Goal: Transaction & Acquisition: Purchase product/service

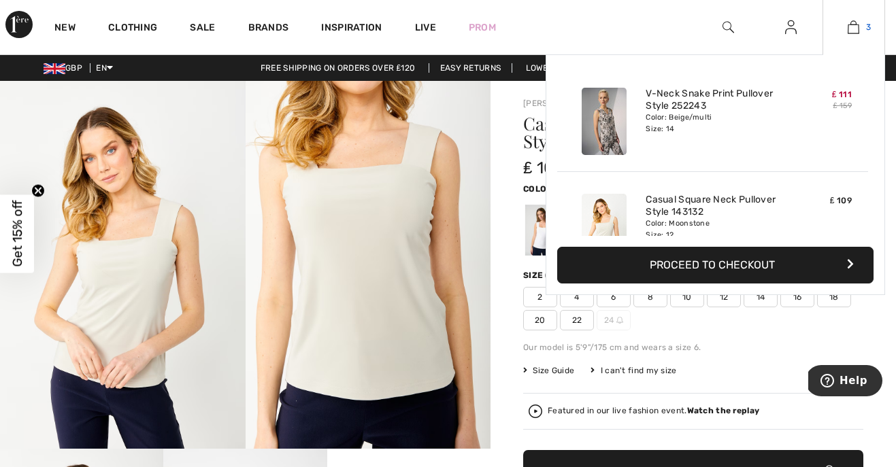
click at [855, 29] on img at bounding box center [854, 27] width 12 height 16
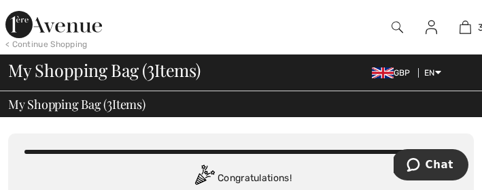
click at [201, 24] on div at bounding box center [228, 27] width 242 height 54
click at [171, 34] on div at bounding box center [228, 27] width 242 height 54
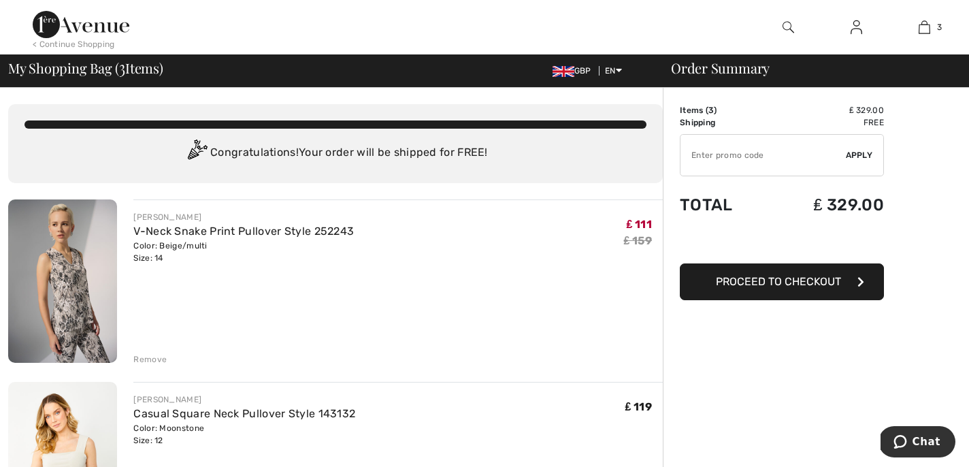
click at [61, 281] on img at bounding box center [62, 280] width 109 height 163
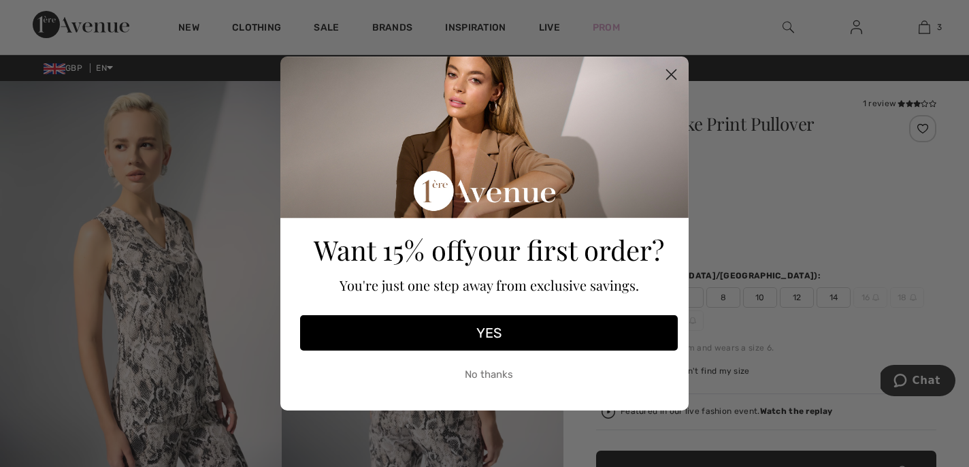
click at [503, 328] on button "YES" at bounding box center [489, 332] width 378 height 35
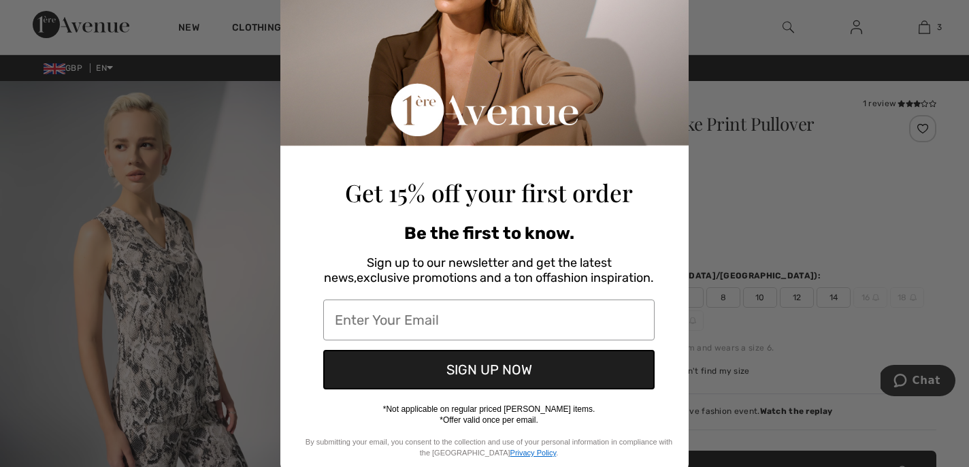
scroll to position [141, 0]
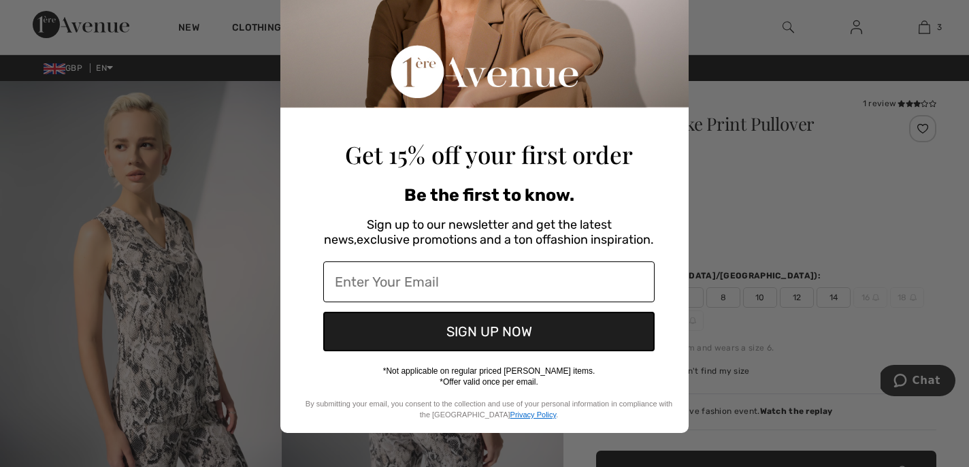
click at [432, 282] on input "Enter Your Email" at bounding box center [488, 281] width 331 height 41
type input "[EMAIL_ADDRESS][DOMAIN_NAME]"
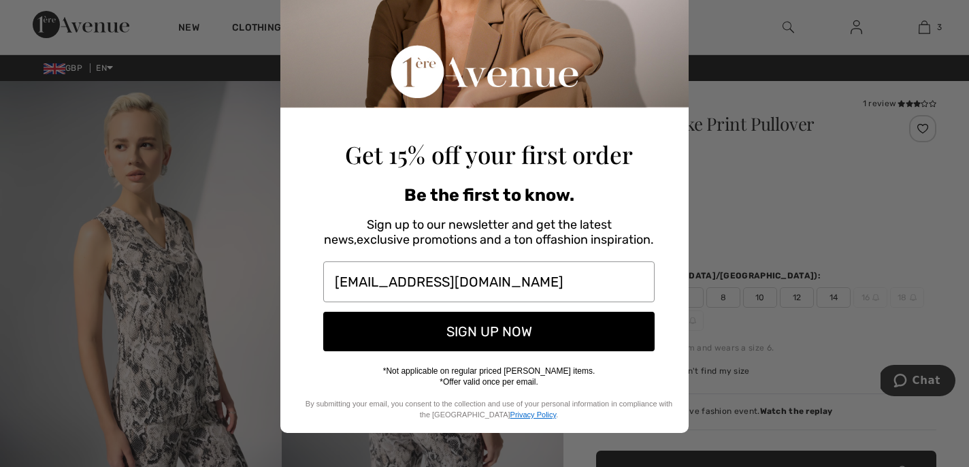
click at [455, 336] on button "SIGN UP NOW" at bounding box center [488, 331] width 331 height 39
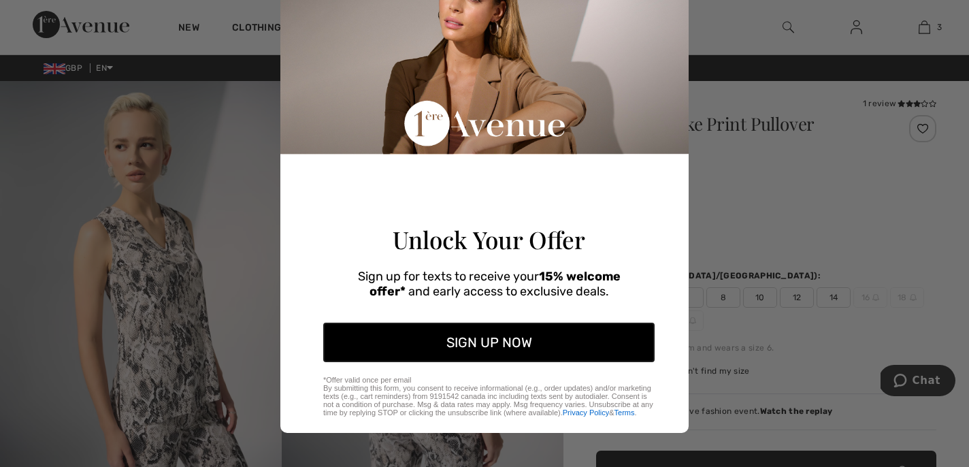
scroll to position [122, 0]
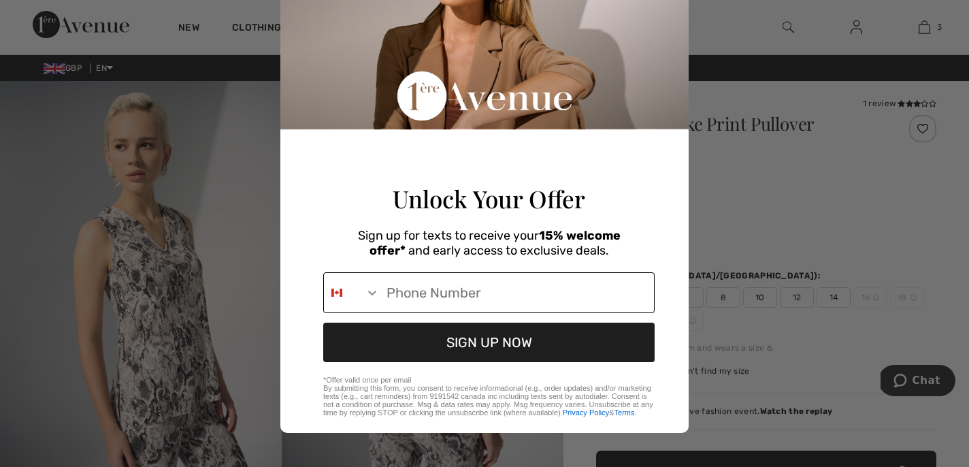
click at [369, 286] on icon "Search Countries" at bounding box center [372, 293] width 14 height 14
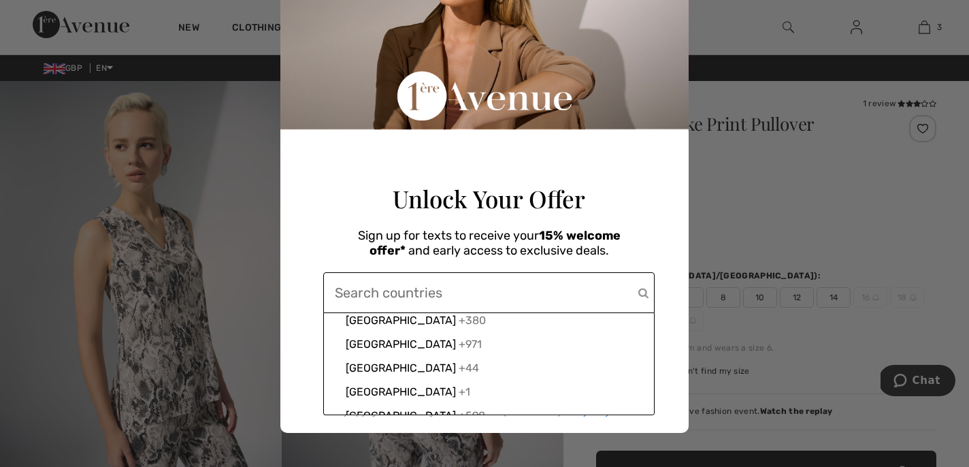
scroll to position [5238, 0]
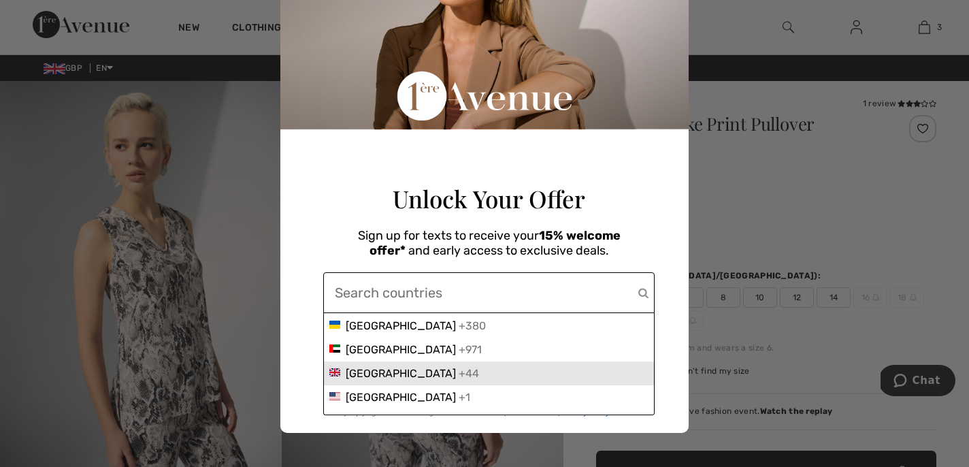
click at [366, 373] on span "United Kingdom" at bounding box center [401, 373] width 110 height 13
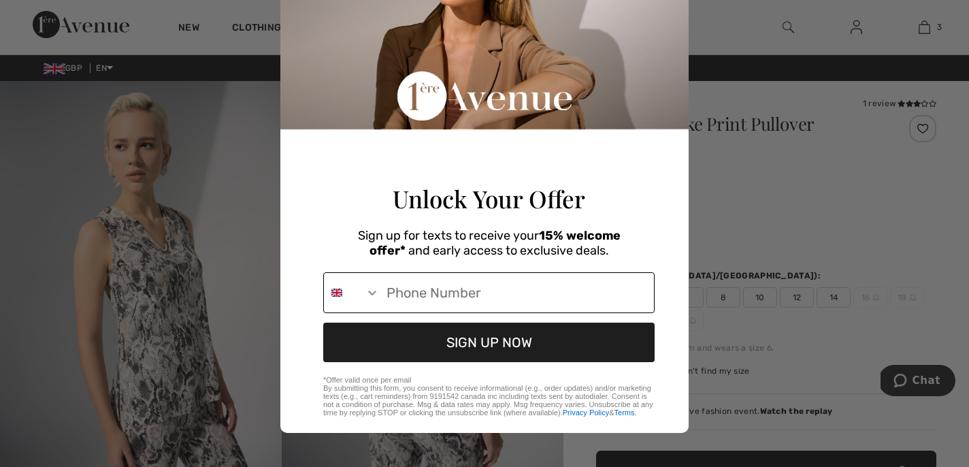
click at [439, 291] on input "Phone Number" at bounding box center [517, 292] width 274 height 39
type input "+44-7703-461696"
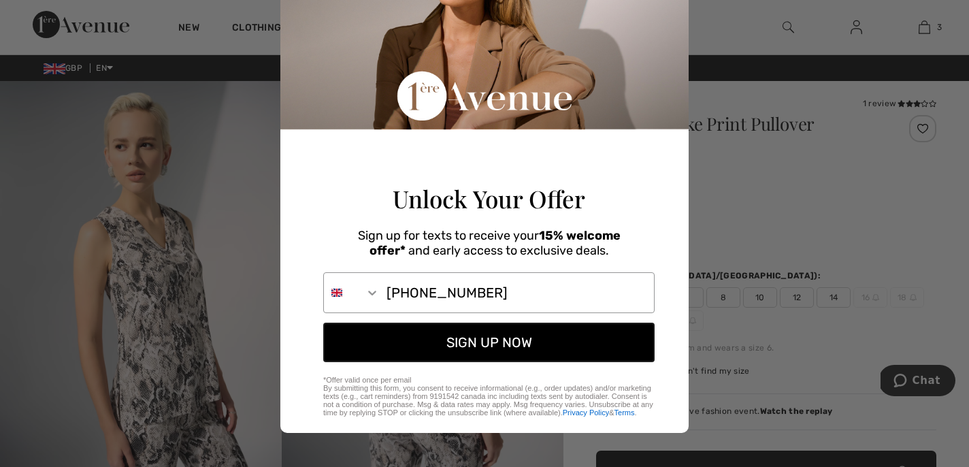
click at [497, 342] on button "SIGN UP NOW" at bounding box center [488, 341] width 331 height 39
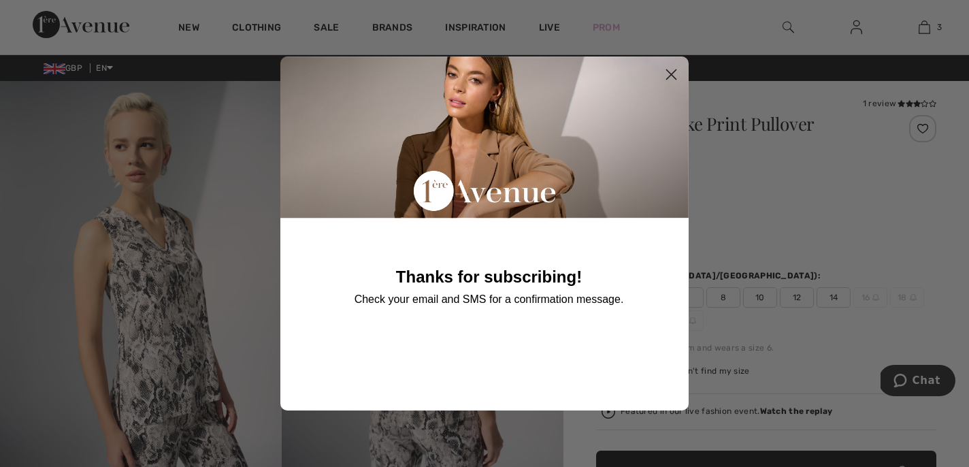
click at [671, 71] on circle "Close dialog" at bounding box center [671, 74] width 22 height 22
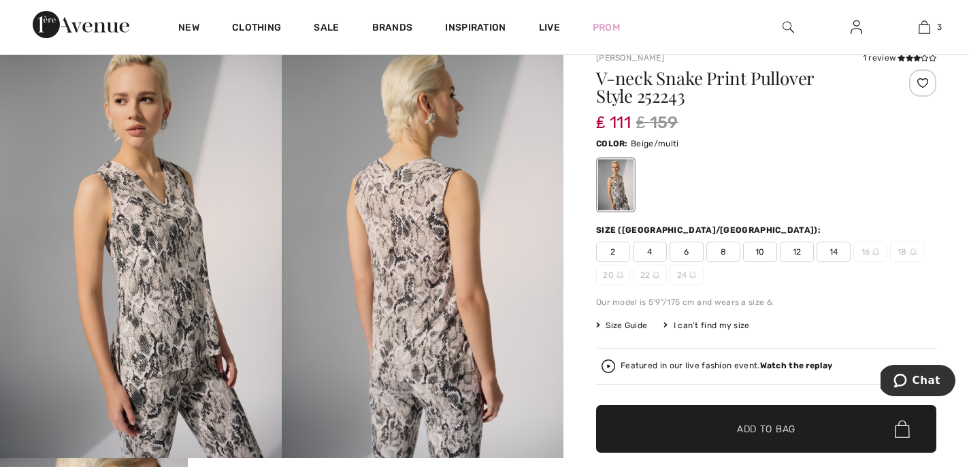
scroll to position [48, 0]
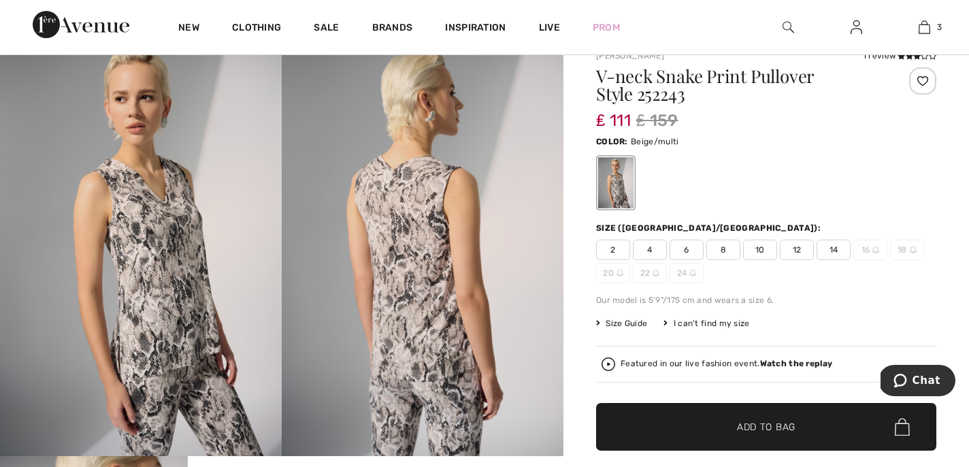
click at [599, 321] on icon at bounding box center [598, 323] width 4 height 8
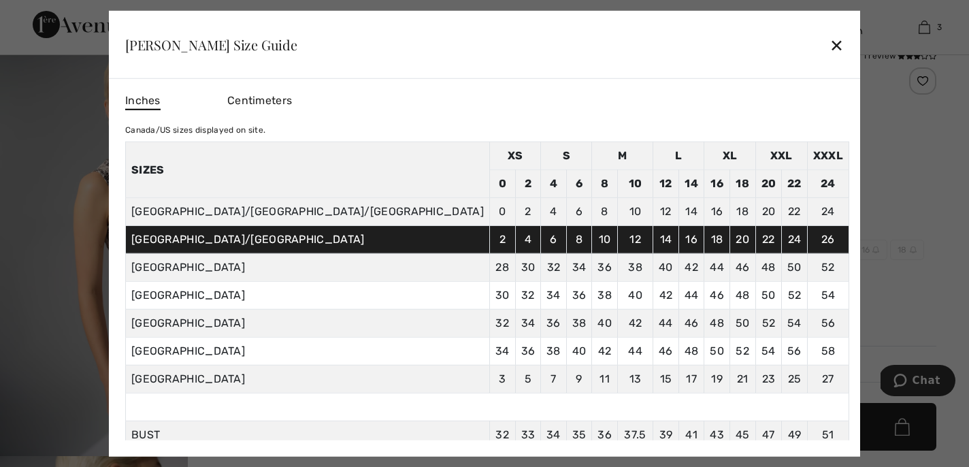
click at [829, 39] on div "✕" at bounding box center [836, 45] width 14 height 29
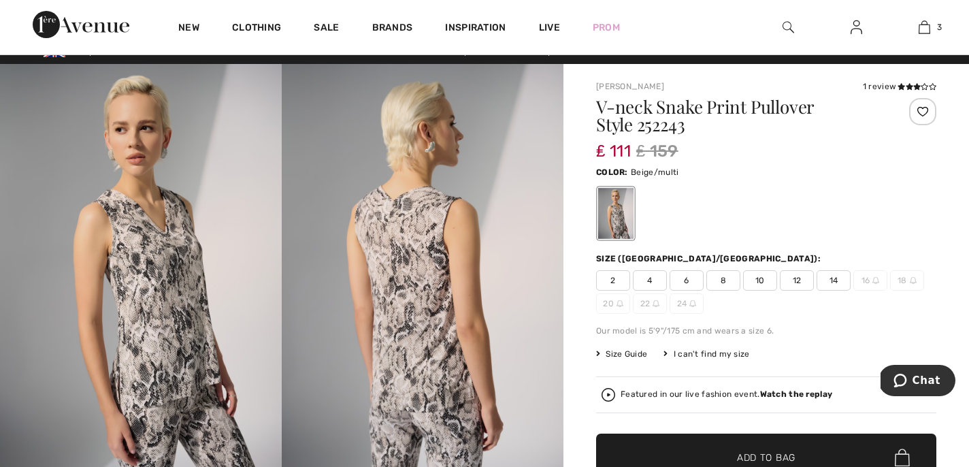
scroll to position [0, 0]
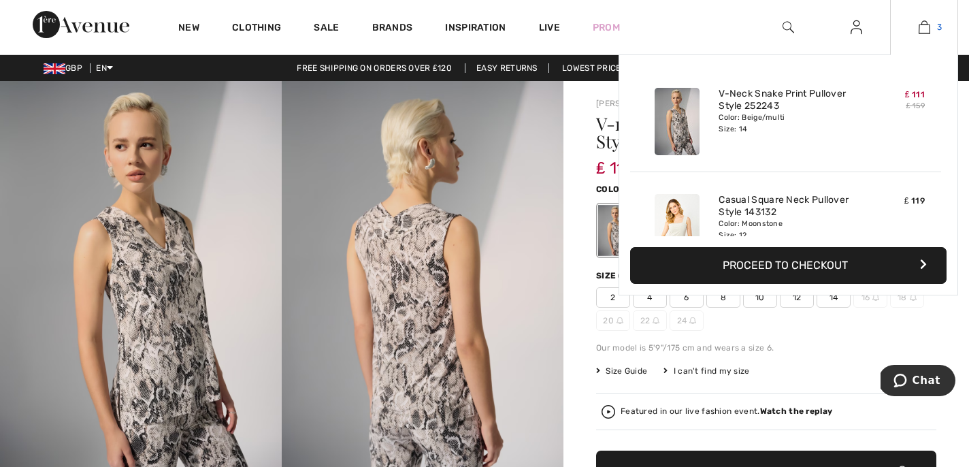
click at [927, 25] on img at bounding box center [924, 27] width 12 height 16
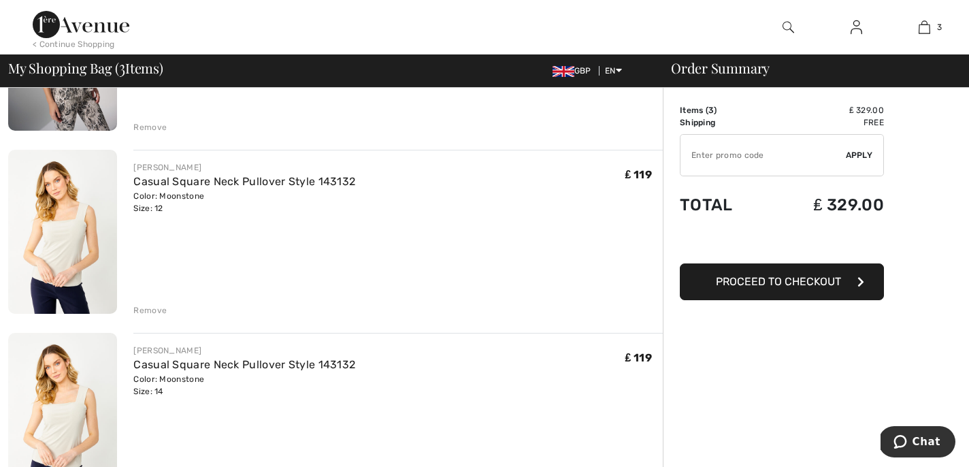
scroll to position [231, 0]
click at [86, 222] on img at bounding box center [62, 232] width 109 height 163
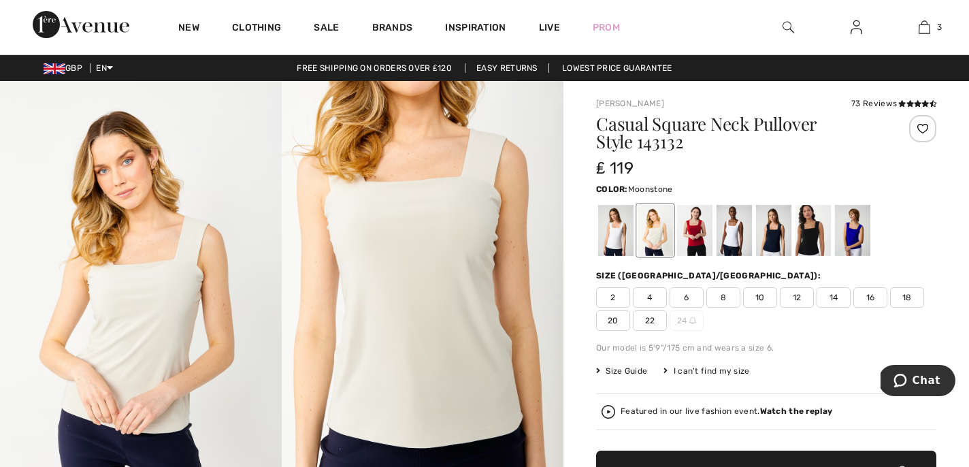
click at [599, 368] on icon at bounding box center [598, 371] width 4 height 8
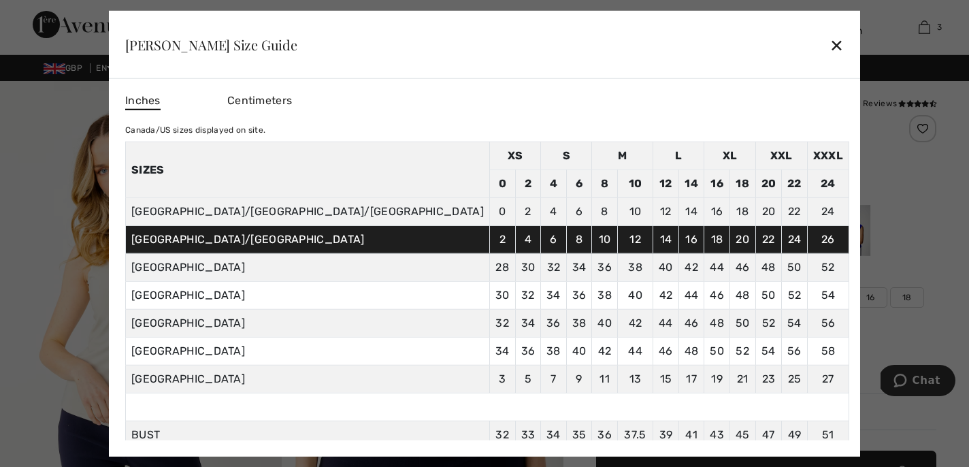
click at [829, 46] on div "✕" at bounding box center [836, 45] width 14 height 29
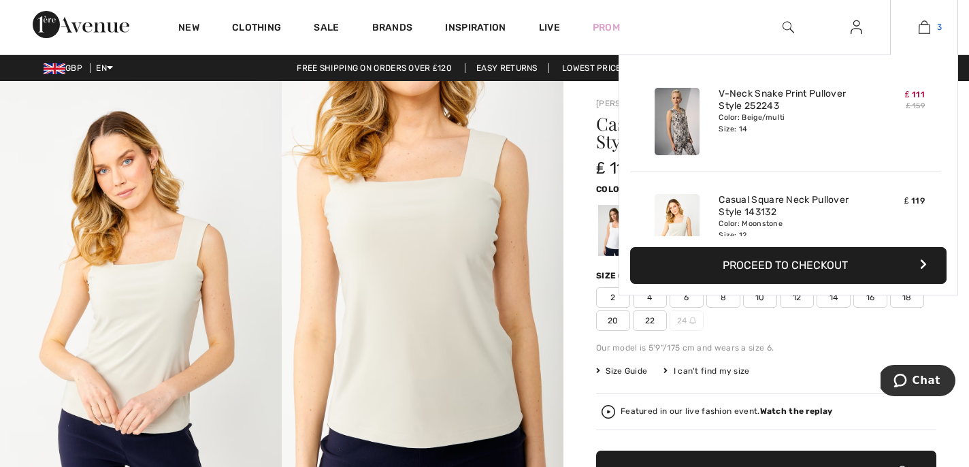
click at [925, 28] on img at bounding box center [924, 27] width 12 height 16
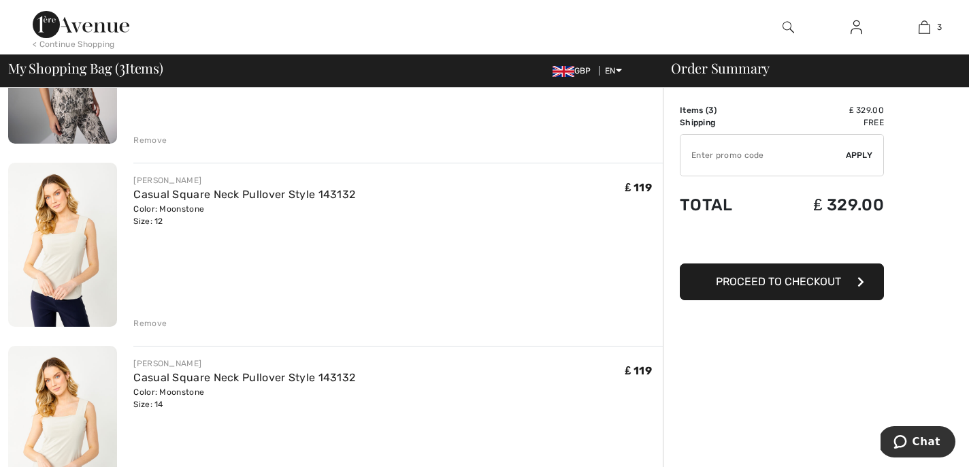
scroll to position [264, 0]
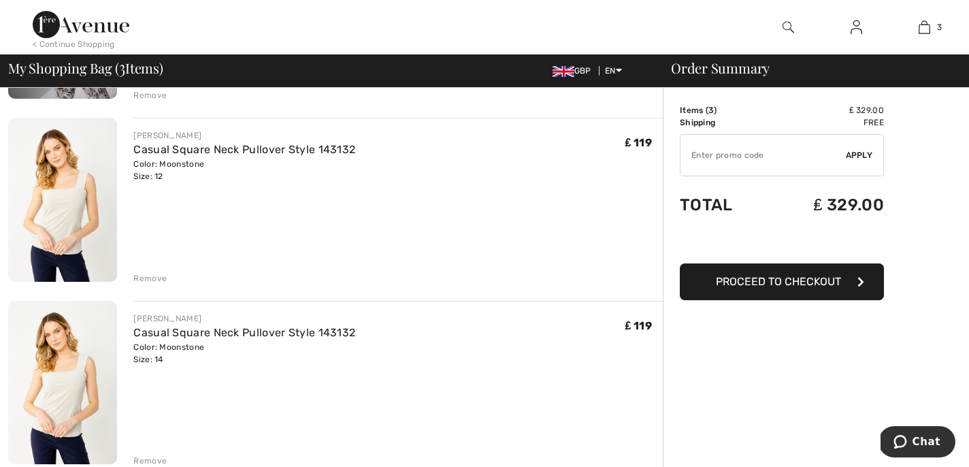
click at [158, 280] on div "Remove" at bounding box center [149, 278] width 33 height 12
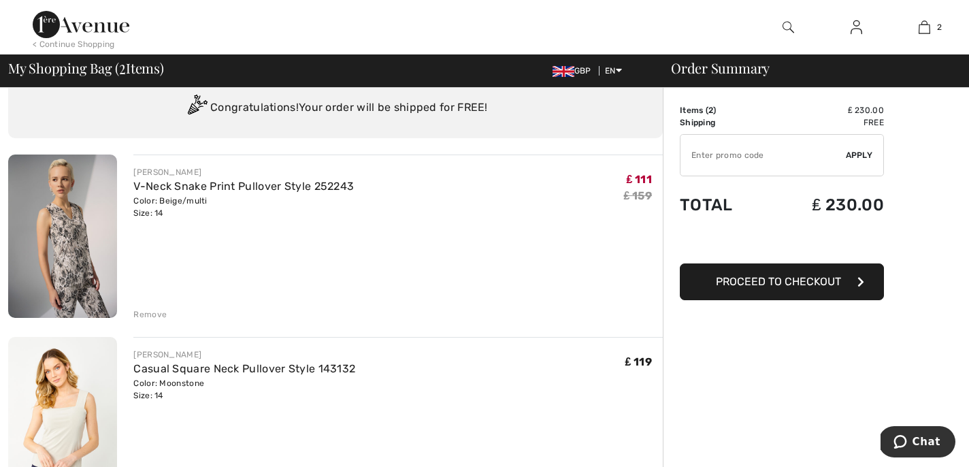
scroll to position [47, 0]
click at [845, 281] on button "Proceed to Checkout" at bounding box center [782, 281] width 204 height 37
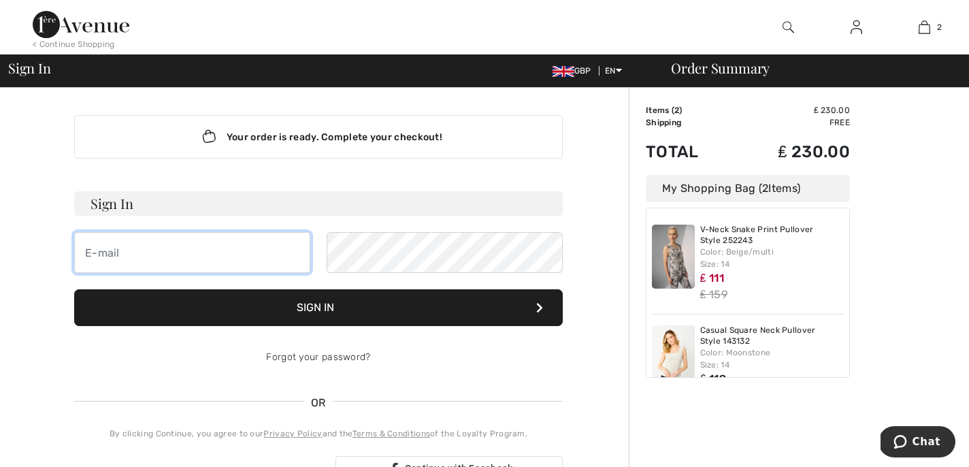
click at [166, 250] on input "email" at bounding box center [192, 252] width 236 height 41
type input "[EMAIL_ADDRESS][DOMAIN_NAME]"
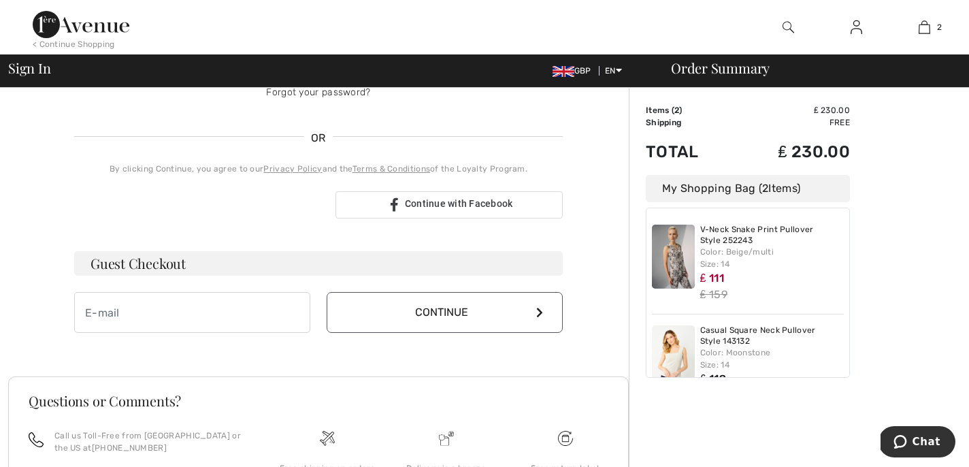
scroll to position [291, 0]
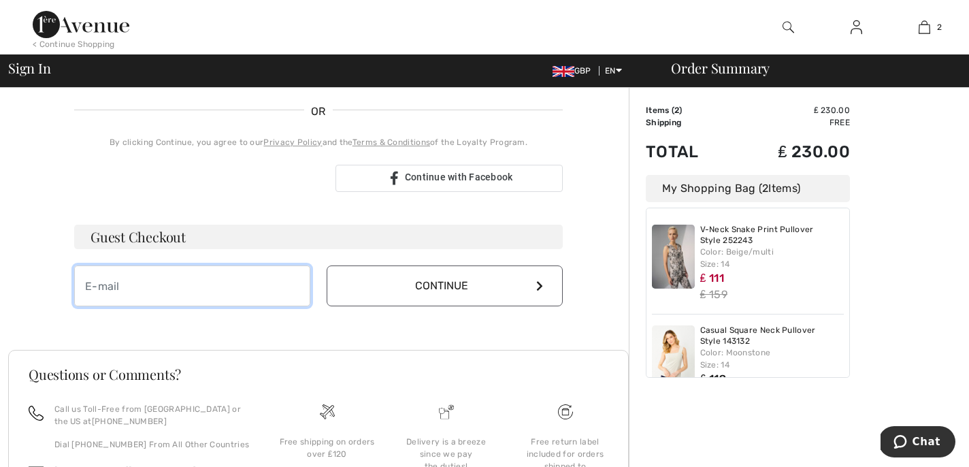
click at [214, 277] on input "email" at bounding box center [192, 285] width 236 height 41
type input "[EMAIL_ADDRESS][DOMAIN_NAME]"
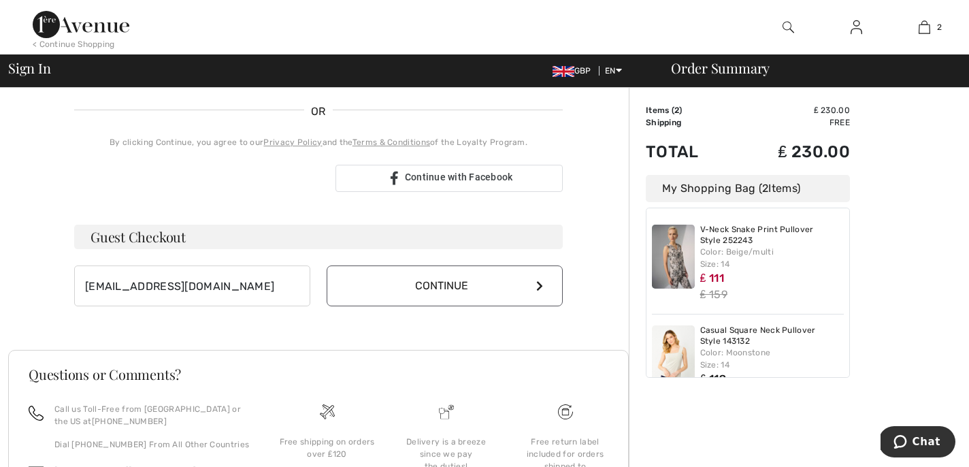
click at [539, 284] on icon at bounding box center [539, 285] width 7 height 11
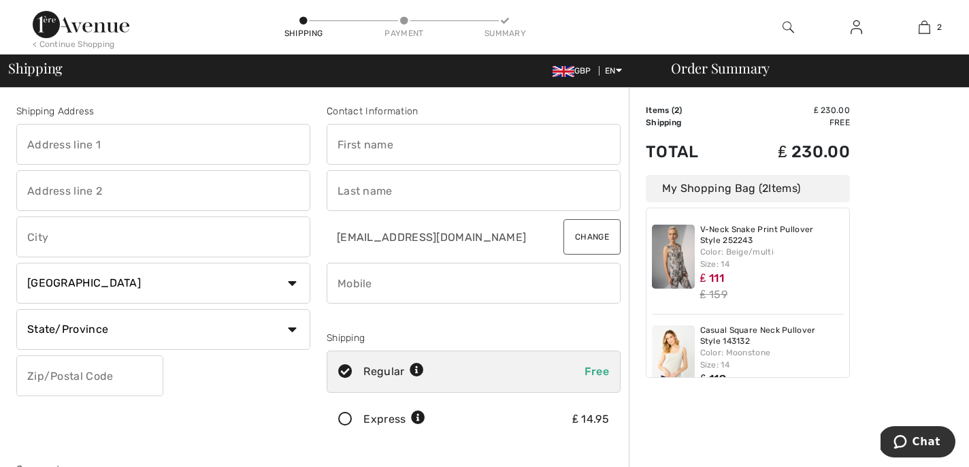
click at [153, 138] on input "text" at bounding box center [163, 144] width 294 height 41
type input "[STREET_ADDRESS]"
type input "Woodford Green"
select select "GB"
type input "IG8 9AF"
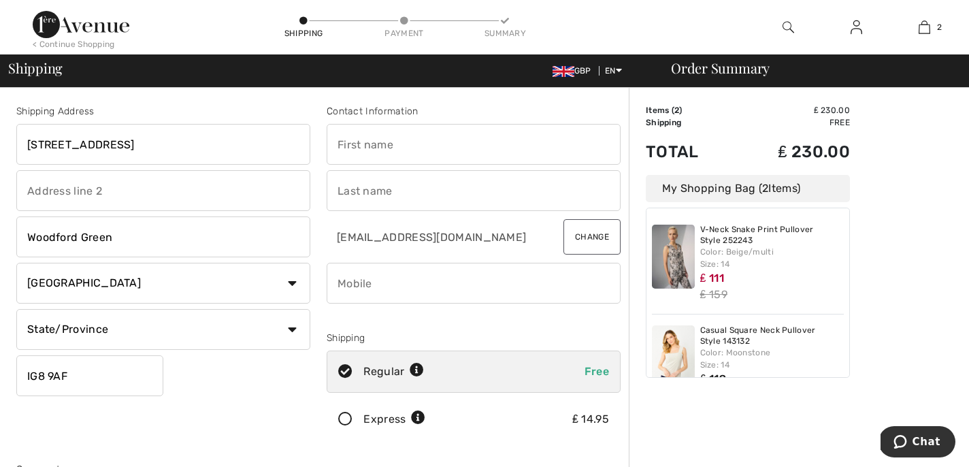
type input "Lynn"
type input "Whiston"
type input "07703461696"
type input "ESX"
type input "IG89AF"
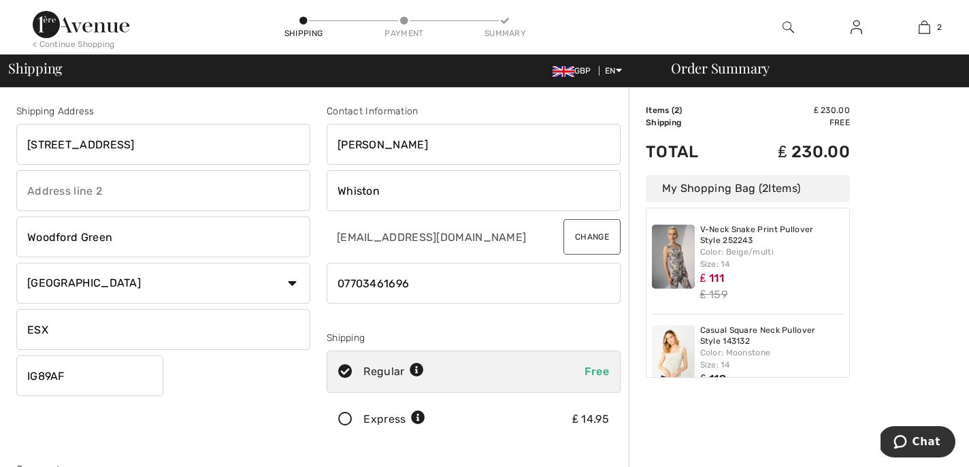
type input "Essex"
type input "IG89AF"
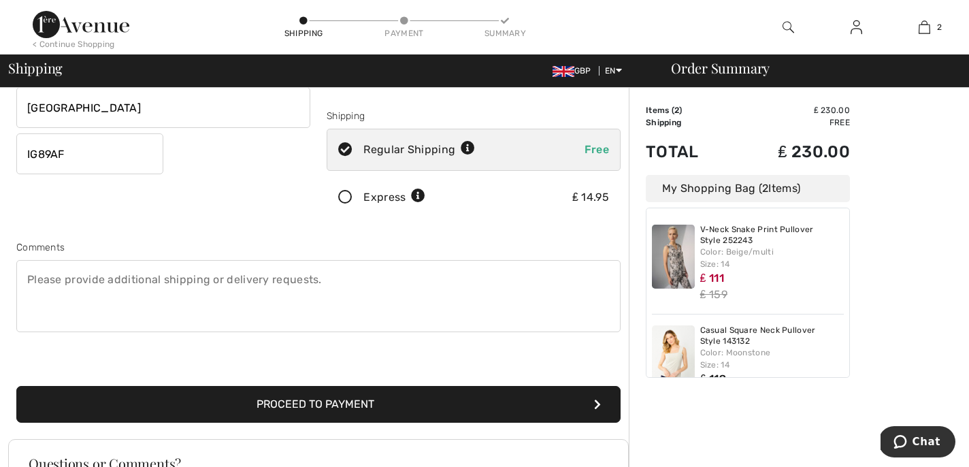
scroll to position [305, 0]
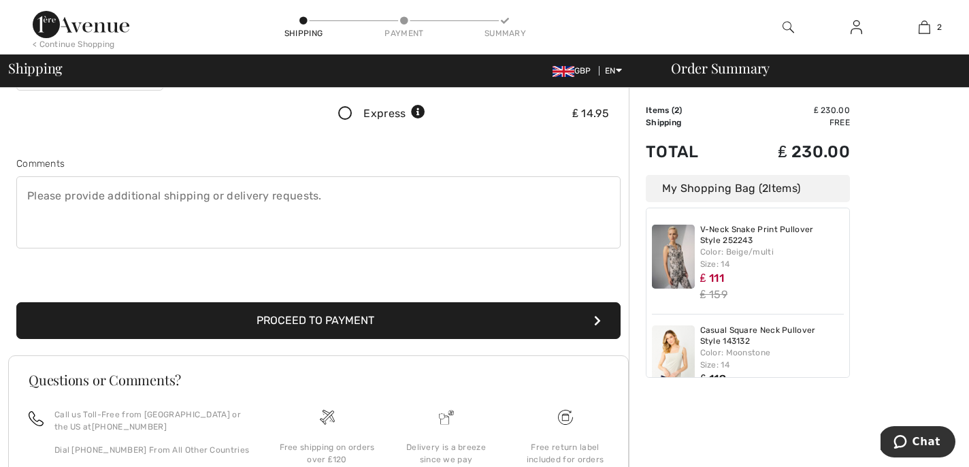
click at [298, 320] on button "Proceed to Payment" at bounding box center [318, 320] width 604 height 37
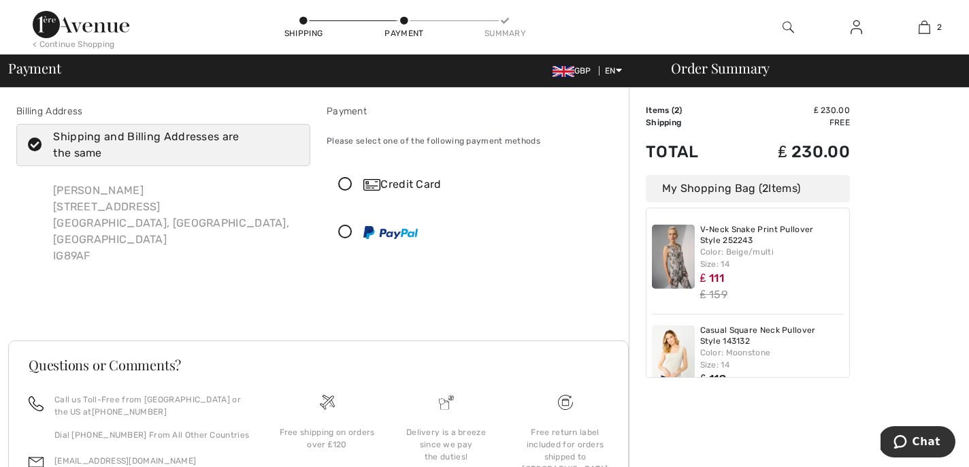
click at [343, 184] on icon at bounding box center [345, 185] width 36 height 14
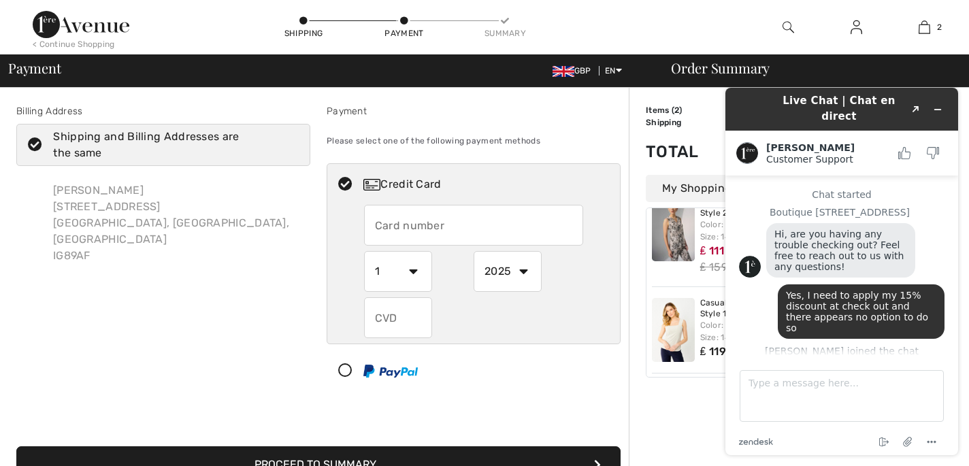
scroll to position [172, 0]
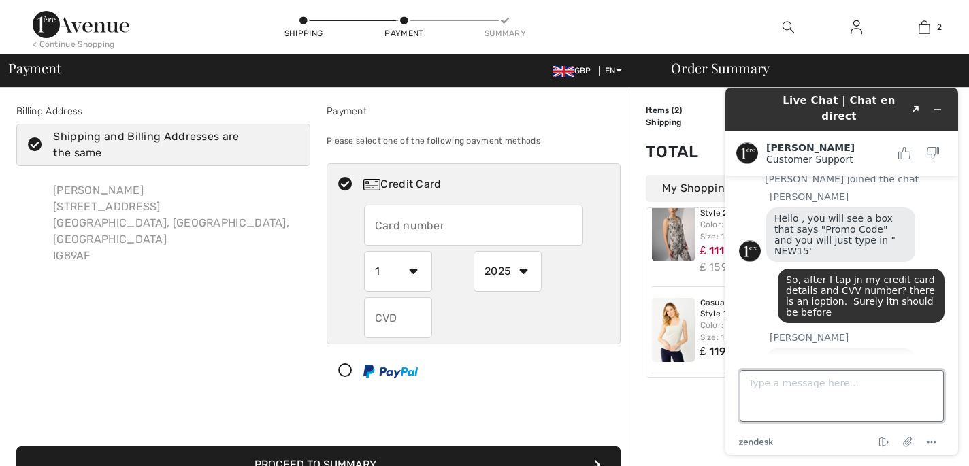
click at [755, 383] on textarea "Type a message here..." at bounding box center [841, 396] width 204 height 52
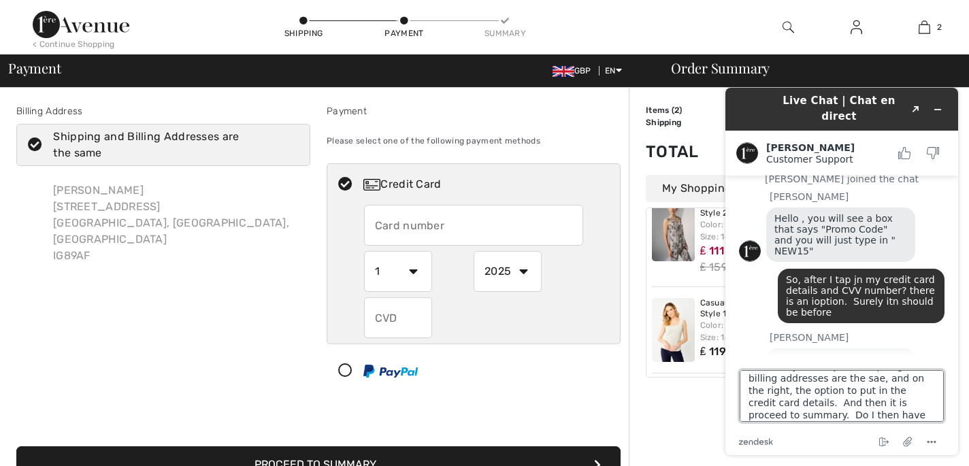
scroll to position [29, 0]
type textarea "Not on my view. I jhave shipoing and billing addresses are the sae, and on the …"
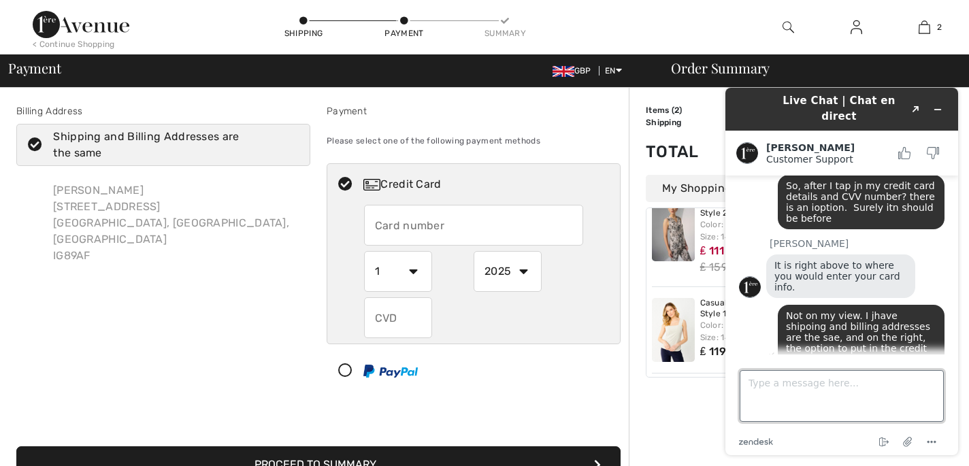
scroll to position [269, 0]
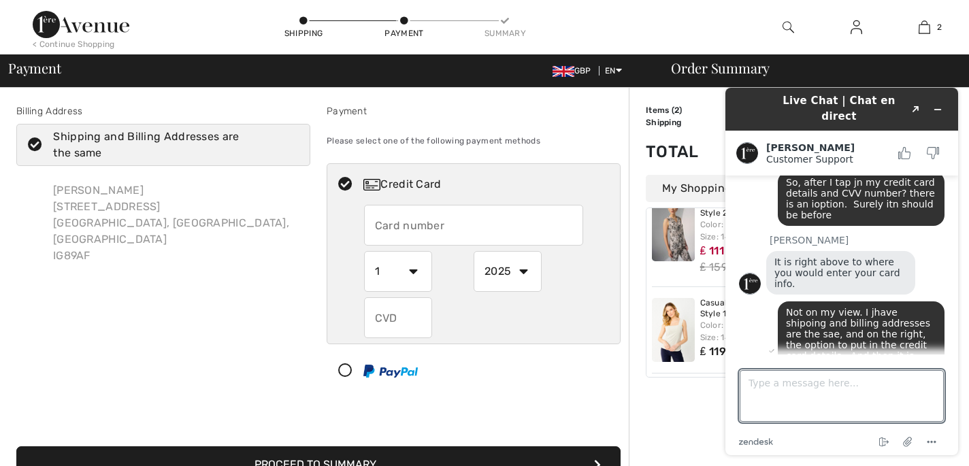
click at [434, 229] on input "text" at bounding box center [474, 225] width 220 height 41
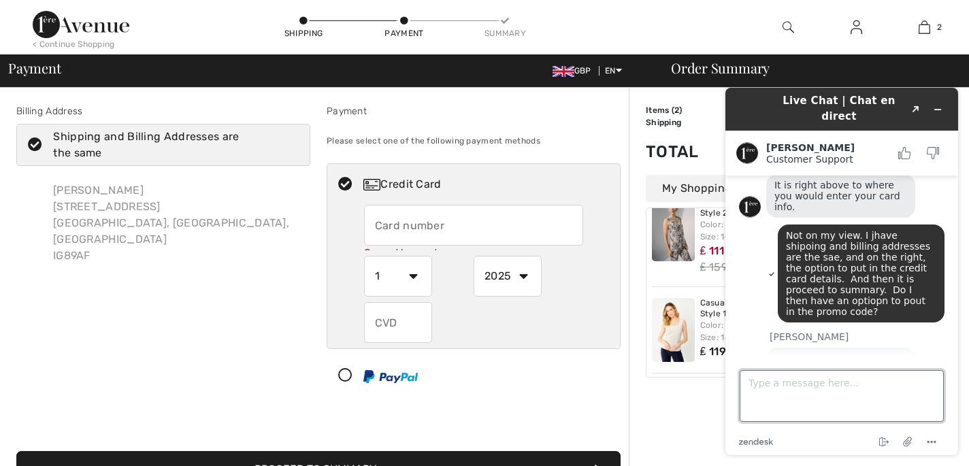
click at [773, 382] on textarea "Type a message here..." at bounding box center [841, 396] width 204 height 52
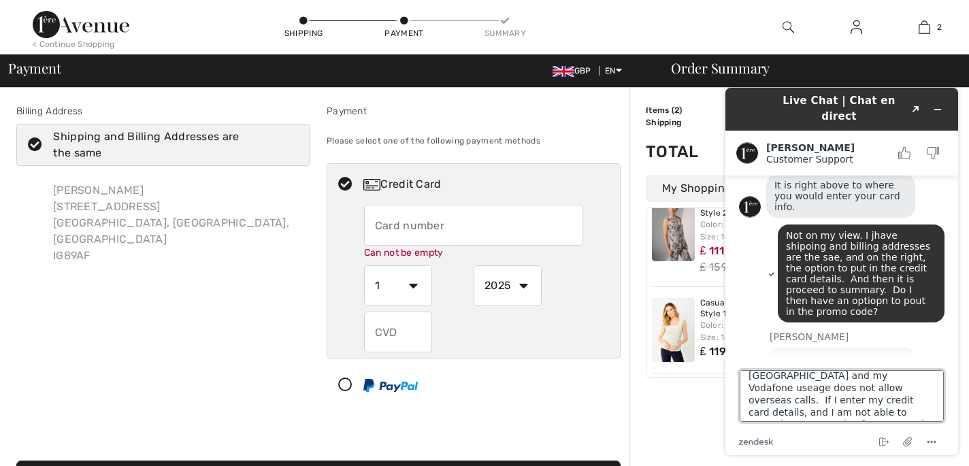
scroll to position [23, 0]
drag, startPoint x: 908, startPoint y: 411, endPoint x: 930, endPoint y: 411, distance: 21.8
click at [930, 411] on textarea "I am calling from the [GEOGRAPHIC_DATA] and my Vodafone useage does not allow o…" at bounding box center [841, 396] width 204 height 52
type textarea "I am calling from the [GEOGRAPHIC_DATA] and my Vodafone useage does not allow o…"
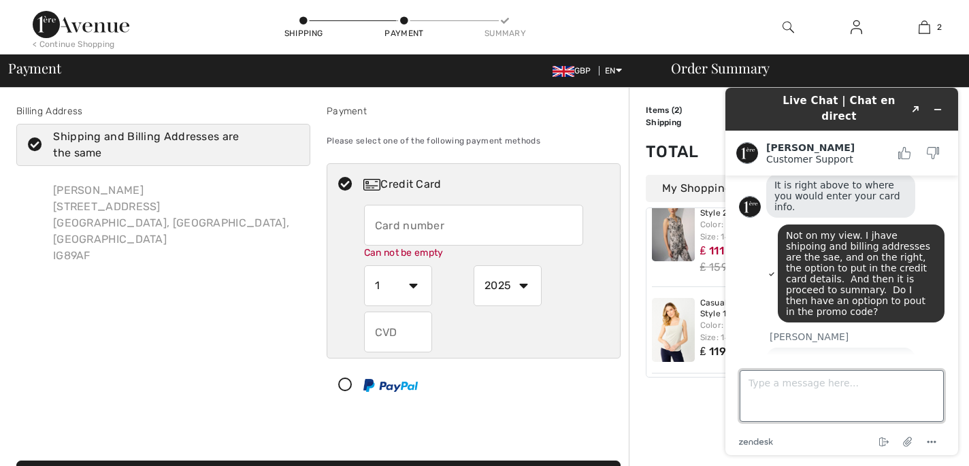
scroll to position [440, 0]
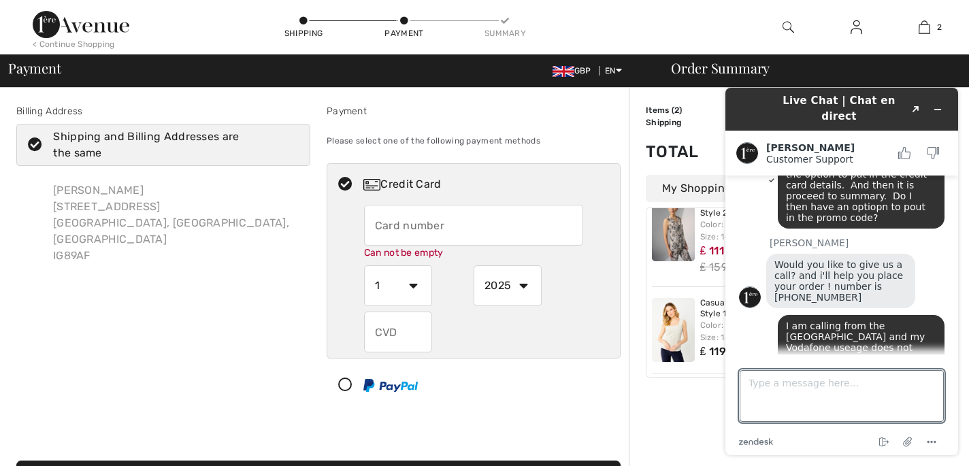
click at [459, 228] on input "text" at bounding box center [474, 225] width 220 height 41
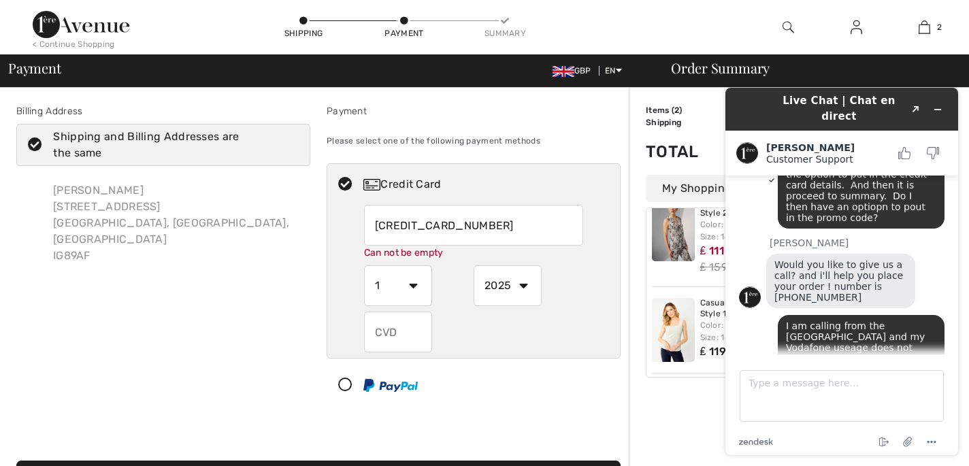
scroll to position [444, 0]
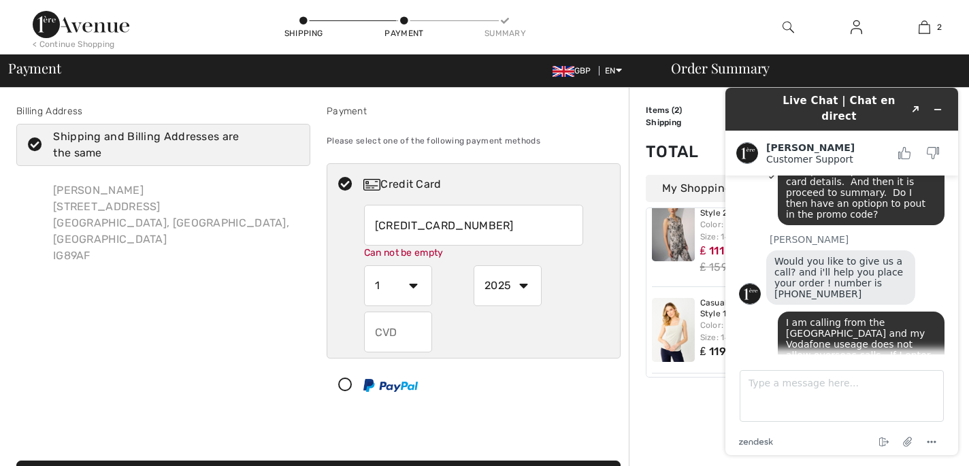
type input "[CREDIT_CARD_NUMBER]"
click at [414, 285] on select "1 2 3 4 5 6 7 8 9 10 11 12" at bounding box center [398, 285] width 68 height 41
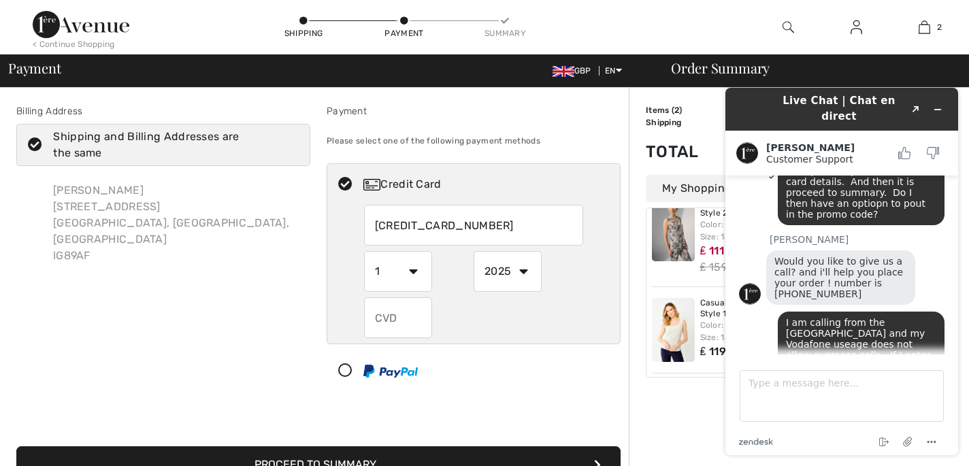
select select "2"
click at [364, 251] on select "1 2 3 4 5 6 7 8 9 10 11 12" at bounding box center [398, 271] width 68 height 41
click at [524, 268] on select "2025 2026 2027 2028 2029 2030 2031 2032 2033 2034 2035" at bounding box center [507, 271] width 68 height 41
select select "2028"
click at [473, 251] on select "2025 2026 2027 2028 2029 2030 2031 2032 2033 2034 2035" at bounding box center [507, 271] width 68 height 41
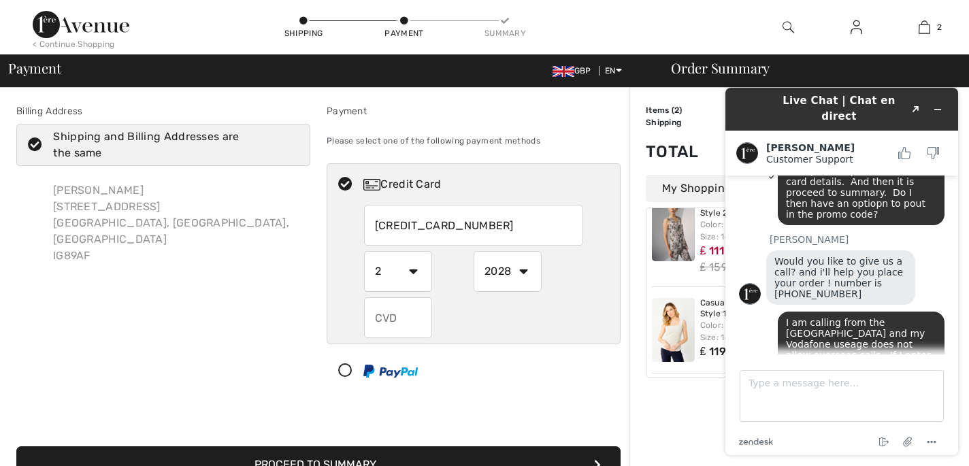
click at [397, 321] on input "text" at bounding box center [398, 317] width 68 height 41
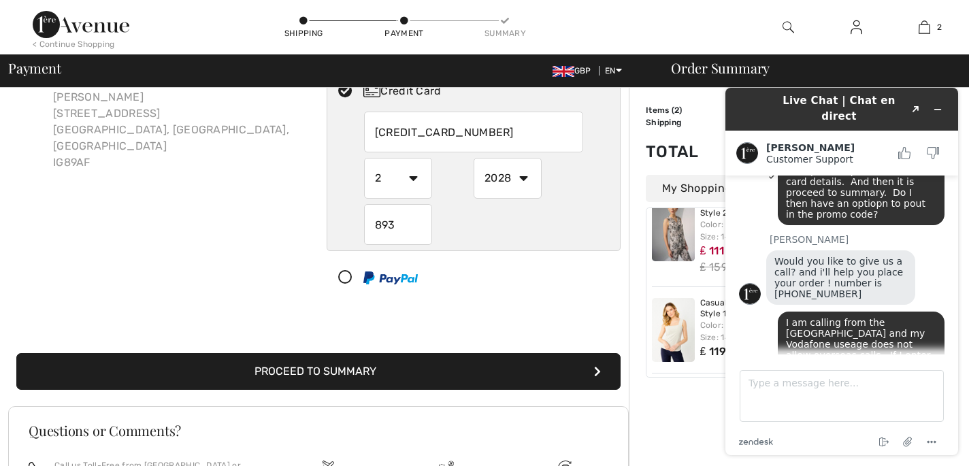
type input "893"
click at [378, 372] on button "Proceed to Summary" at bounding box center [318, 371] width 604 height 37
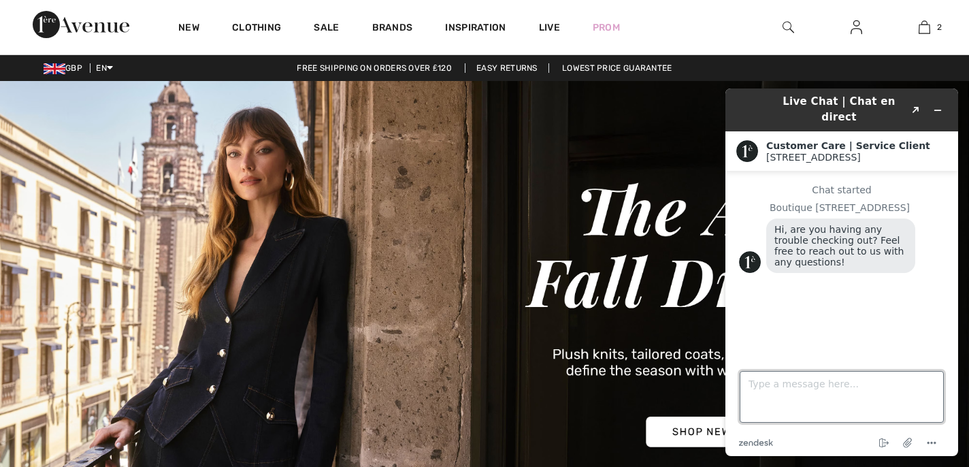
click at [756, 380] on textarea "Type a message here..." at bounding box center [841, 397] width 204 height 52
type textarea "Yes, I need to apply my 15% discount at check out and there appears no option t…"
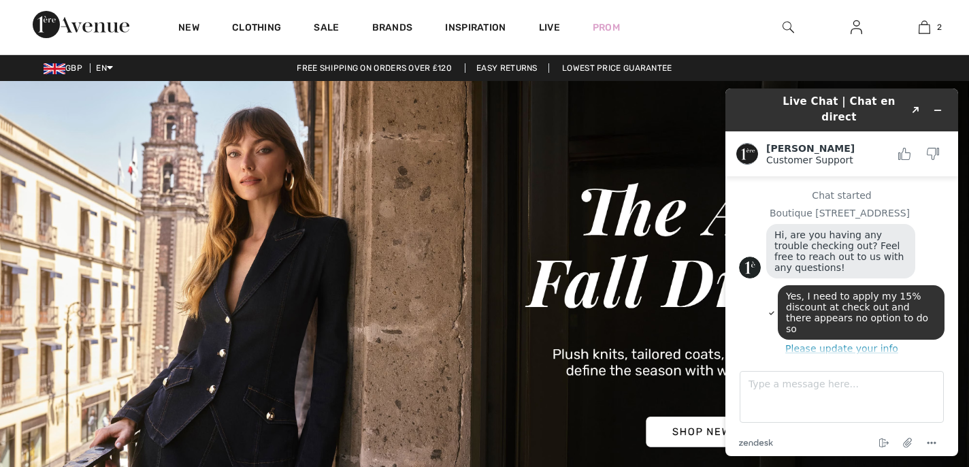
click at [864, 343] on button "Please update your info" at bounding box center [841, 348] width 205 height 11
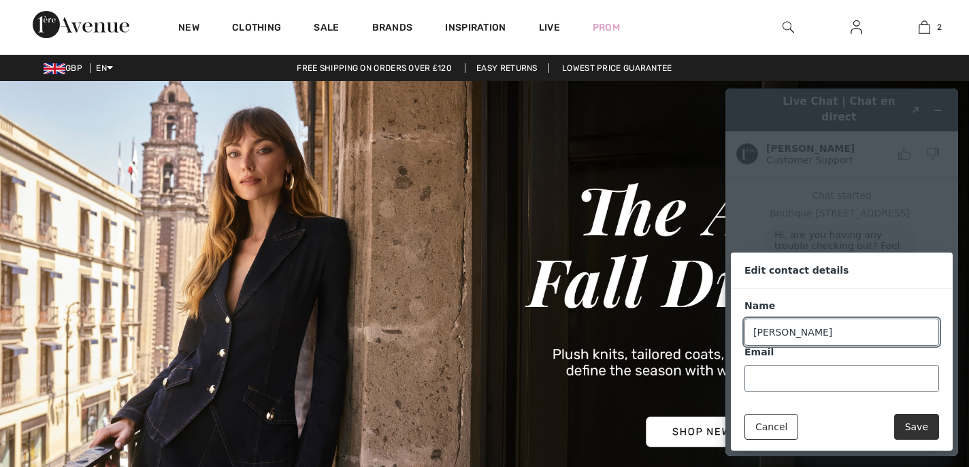
type input "Lynn Whistohn"
click at [820, 384] on input "Email" at bounding box center [841, 378] width 195 height 27
type input "[EMAIL_ADDRESS][DOMAIN_NAME]"
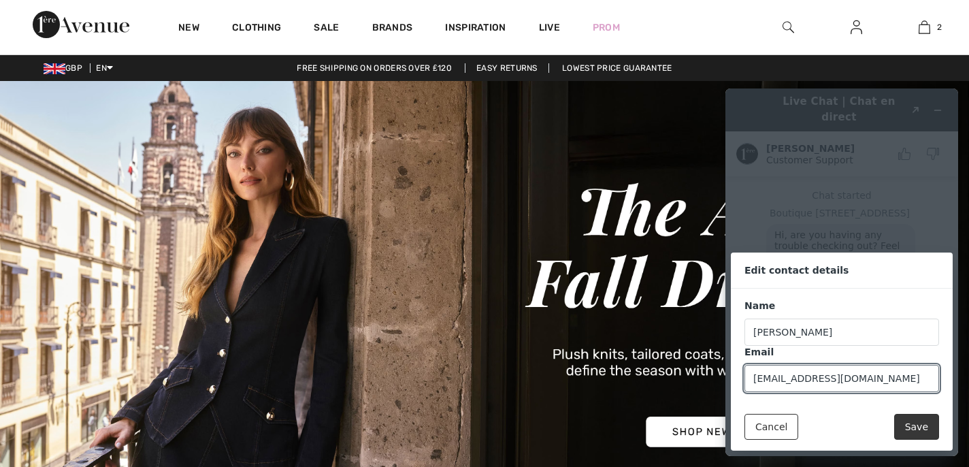
click at [923, 427] on button "Save" at bounding box center [916, 427] width 45 height 26
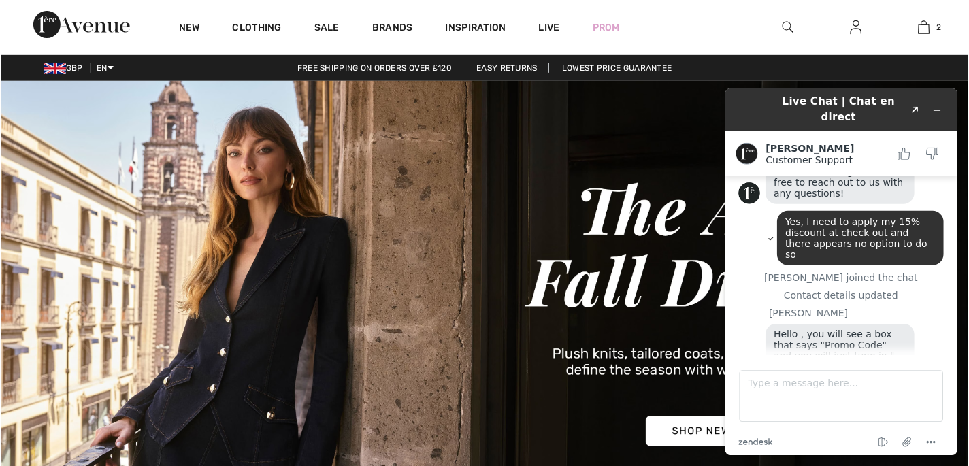
scroll to position [71, 0]
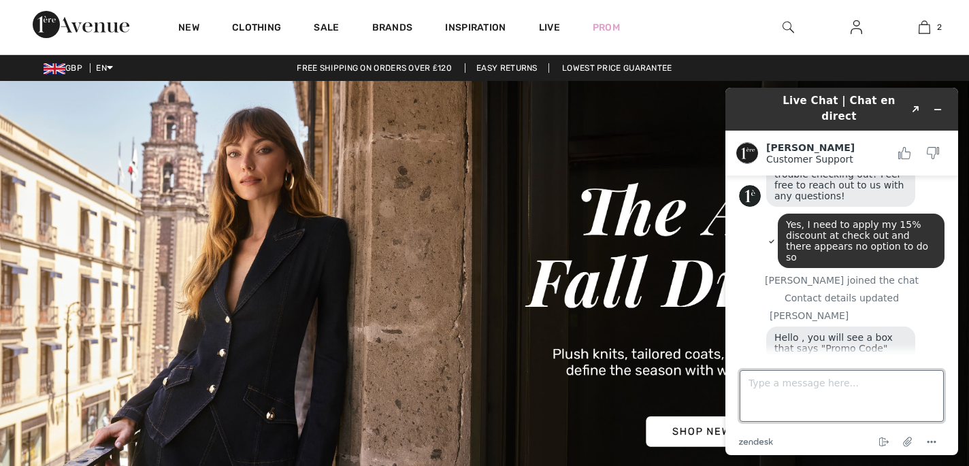
click at [792, 383] on textarea "Type a message here..." at bounding box center [841, 396] width 204 height 52
click at [816, 382] on textarea "So, after I tap ojn my cftrdit card details and CVV number?" at bounding box center [841, 396] width 204 height 52
click at [842, 384] on textarea "So, after I tap jn my cftrdit card details and CVV number?" at bounding box center [841, 396] width 204 height 52
click at [810, 397] on textarea "So, after I tap jn my credit card details and CVV number?" at bounding box center [841, 396] width 204 height 52
type textarea "So, after I tap jn my credit card details and CVV number? there is an ioption. …"
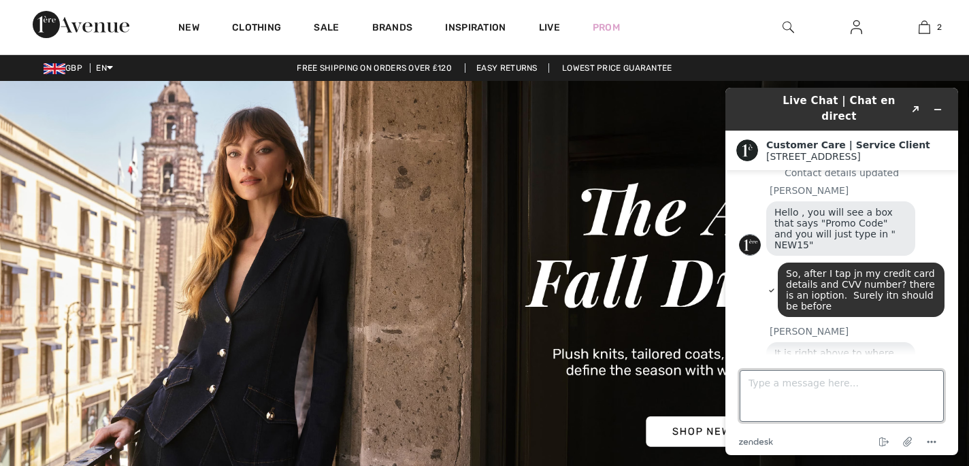
scroll to position [533, 0]
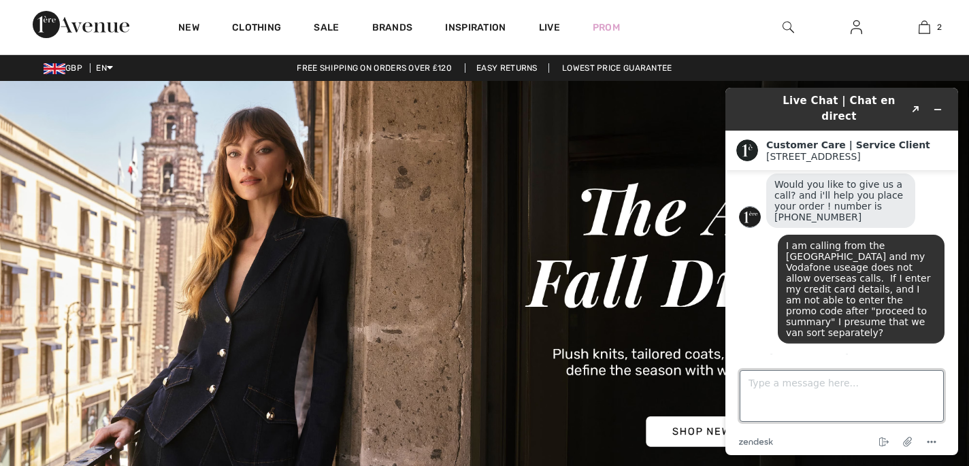
click at [772, 379] on textarea "Type a message here..." at bounding box center [841, 396] width 204 height 52
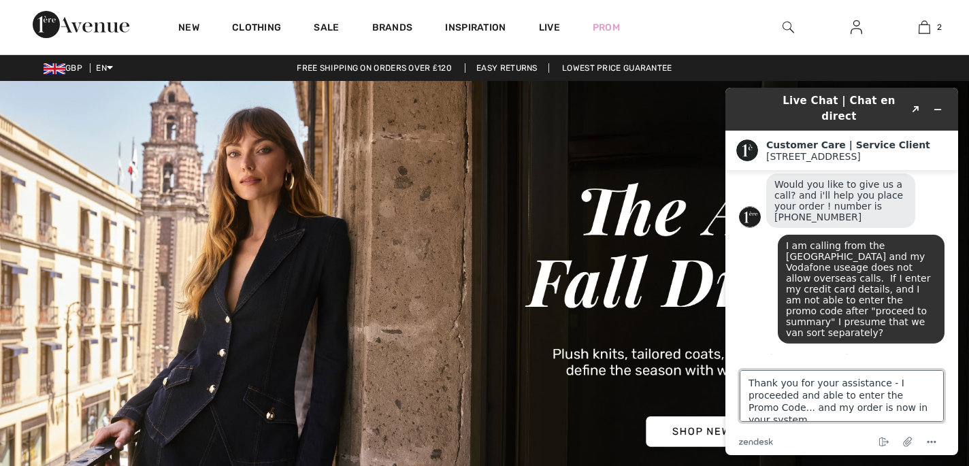
scroll to position [5, 0]
click at [817, 390] on textarea "Thank you for your assistance - I proceeded and able to enter the Promo Code...…" at bounding box center [841, 396] width 204 height 52
click at [799, 393] on textarea "Thank you for your assistance - I proceeded and was able to enter the Promo Cod…" at bounding box center [841, 396] width 204 height 52
type textarea "Thank you for your assistance - I proceeded to the summary and was able to ente…"
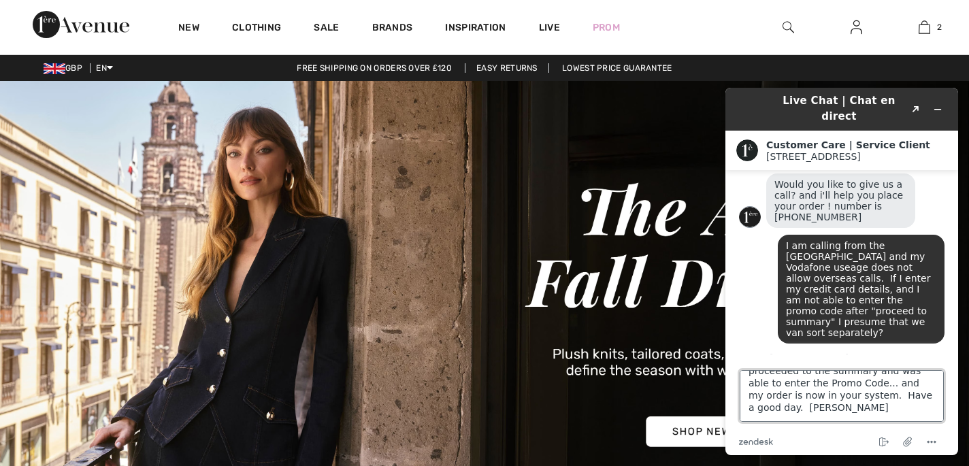
click at [815, 412] on textarea "Thank you for your assistance - I proceeded to the summary and was able to ente…" at bounding box center [841, 396] width 204 height 52
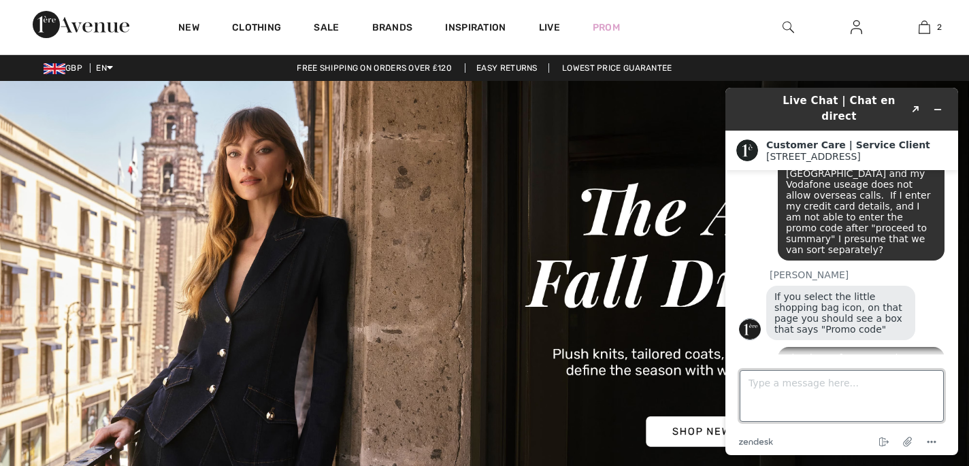
scroll to position [674, 0]
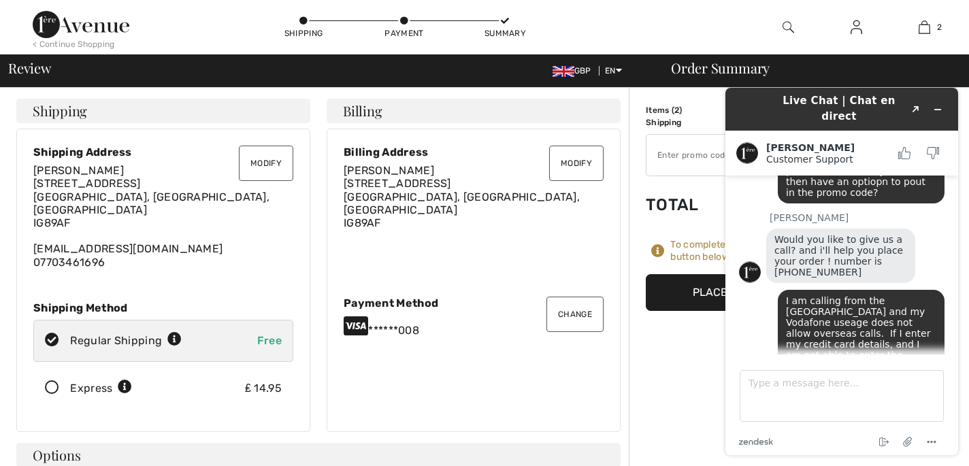
click at [689, 154] on input "TEXT" at bounding box center [728, 155] width 165 height 41
paste input "NEW15"
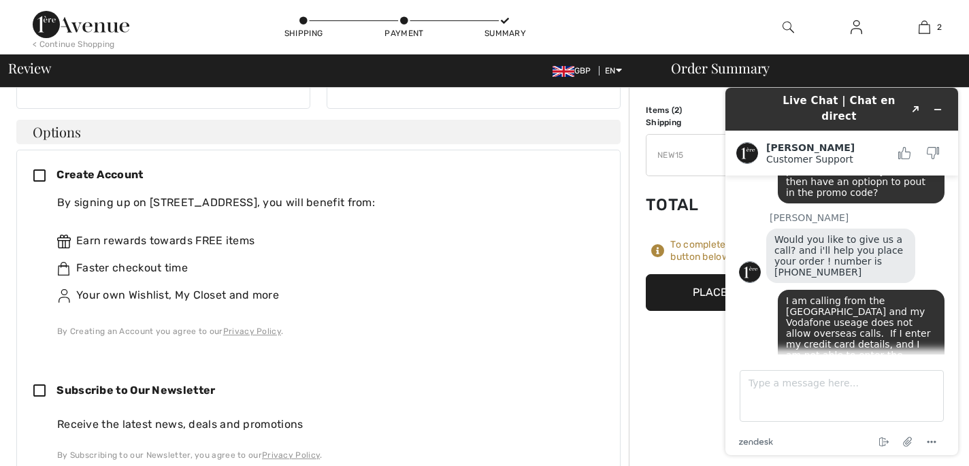
scroll to position [344, 0]
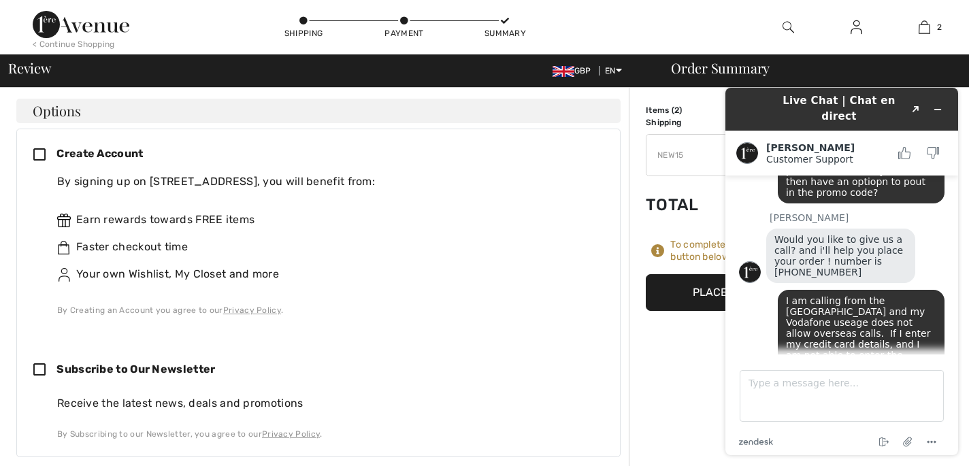
type input "NEW15"
click at [40, 363] on icon at bounding box center [44, 370] width 23 height 14
checkbox input "true"
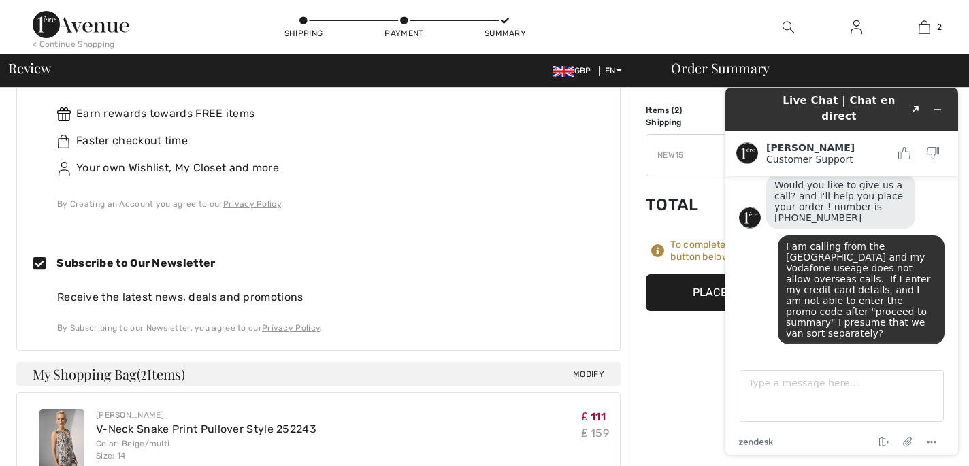
scroll to position [370, 0]
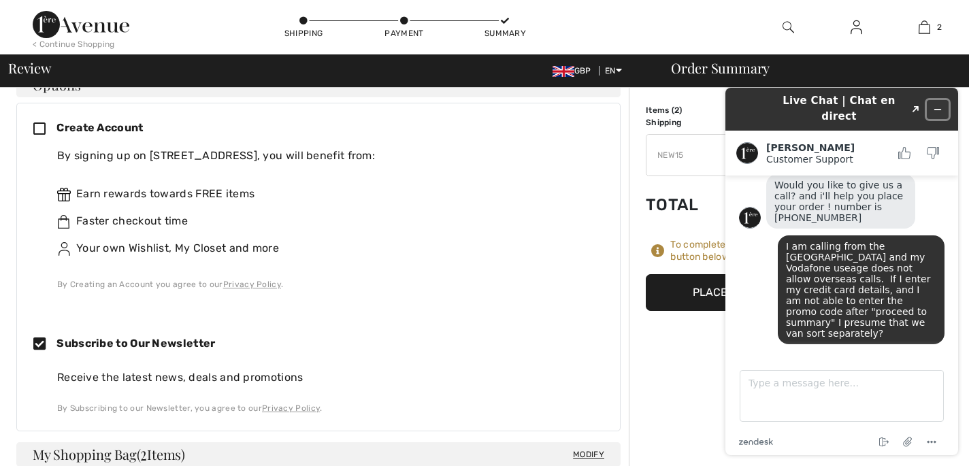
click at [937, 110] on icon "Minimize widget" at bounding box center [938, 110] width 6 height 0
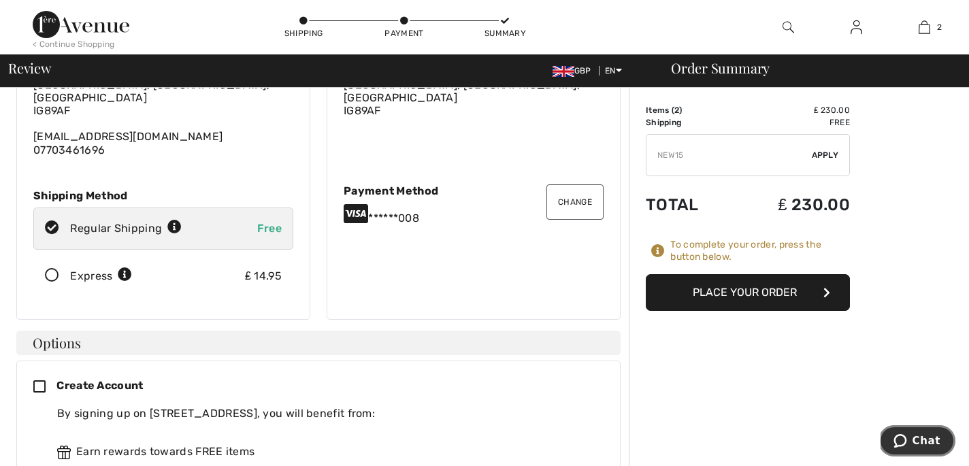
scroll to position [0, 0]
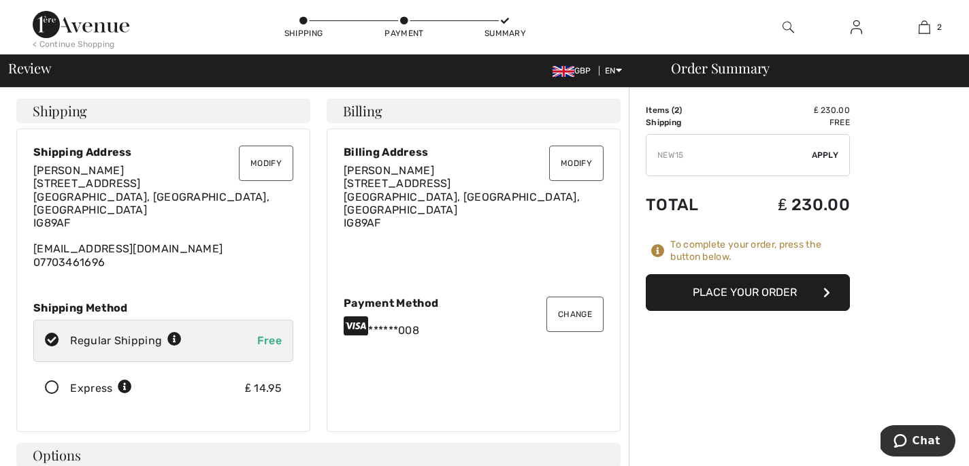
click at [831, 158] on span "Apply" at bounding box center [825, 155] width 27 height 12
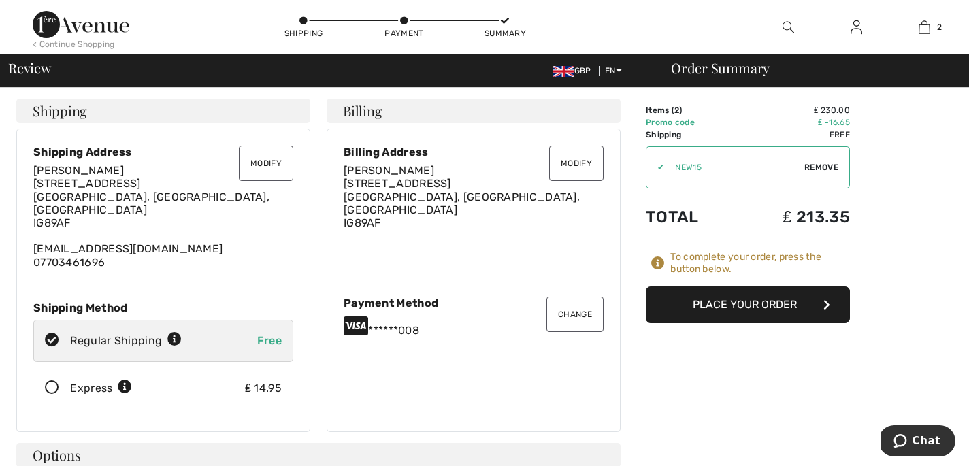
click at [794, 305] on button "Place Your Order" at bounding box center [748, 304] width 204 height 37
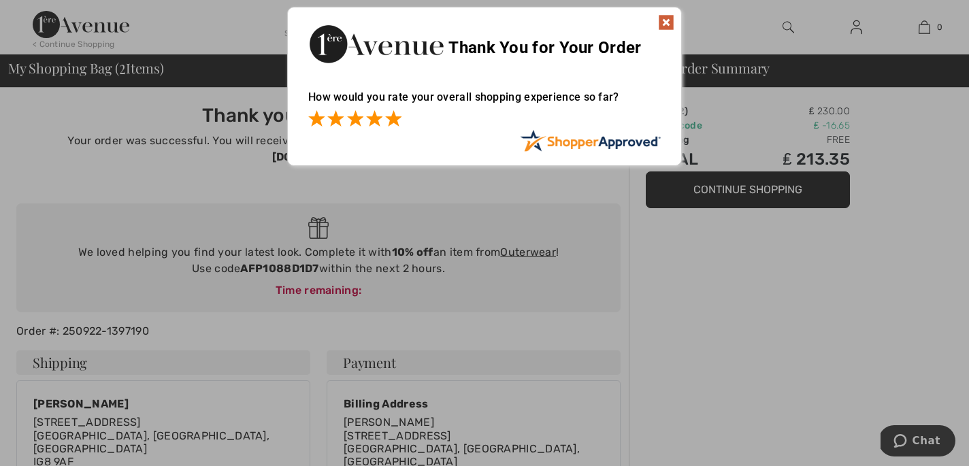
click at [392, 114] on span at bounding box center [393, 118] width 16 height 16
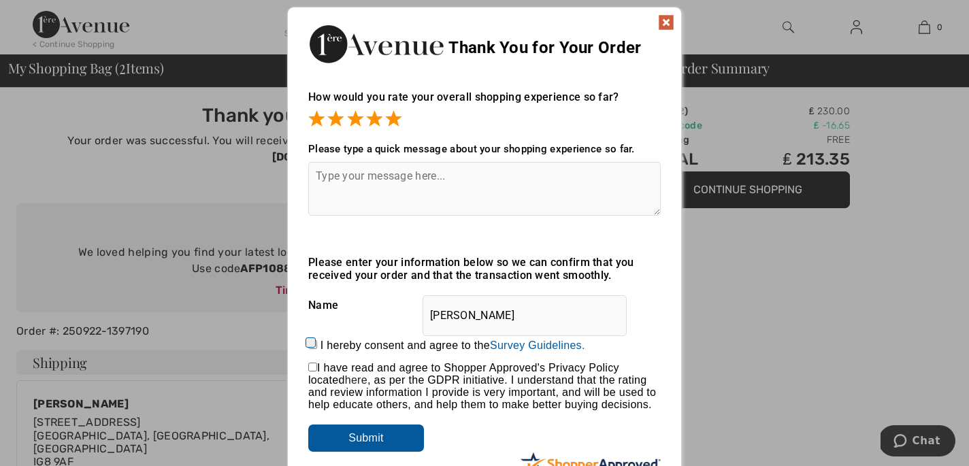
click at [341, 179] on textarea at bounding box center [484, 189] width 352 height 54
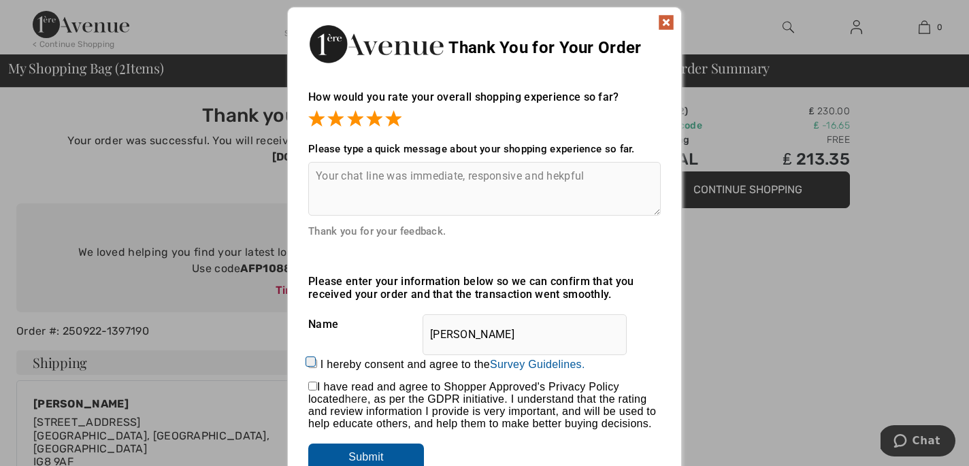
type textarea "Your chat line was immediate, responsive and hekpful"
click at [312, 360] on input "I hereby consent and agree to the By submitting a review, you grant permission …" at bounding box center [312, 363] width 9 height 9
checkbox input "true"
click at [316, 387] on input "checkbox" at bounding box center [312, 386] width 9 height 9
checkbox input "true"
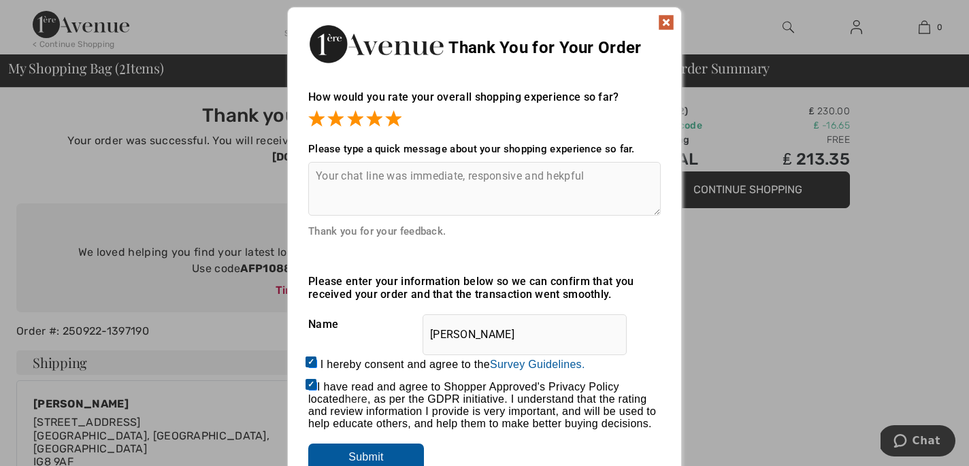
click at [564, 175] on textarea "Your chat line was immediate, responsive and hekpful" at bounding box center [484, 189] width 352 height 54
type textarea "Your chat line was immediate, responsive and helpful"
click at [403, 454] on input "Submit" at bounding box center [366, 457] width 116 height 27
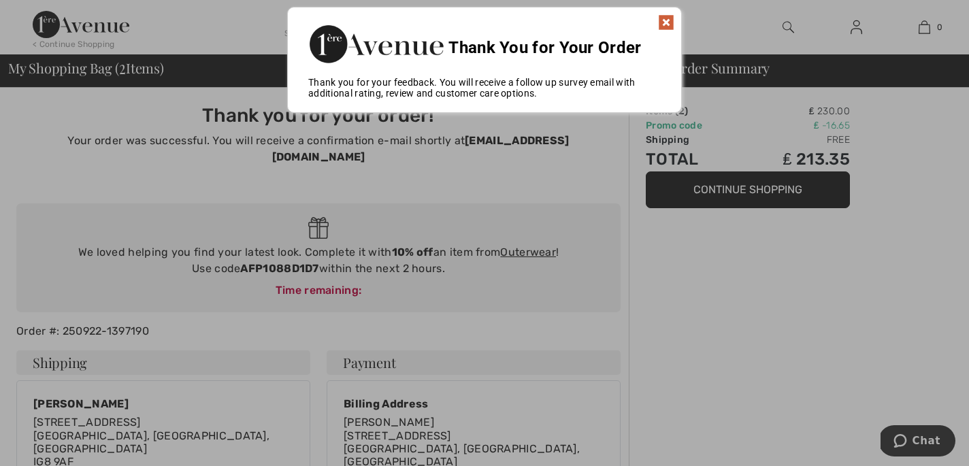
scroll to position [4, 0]
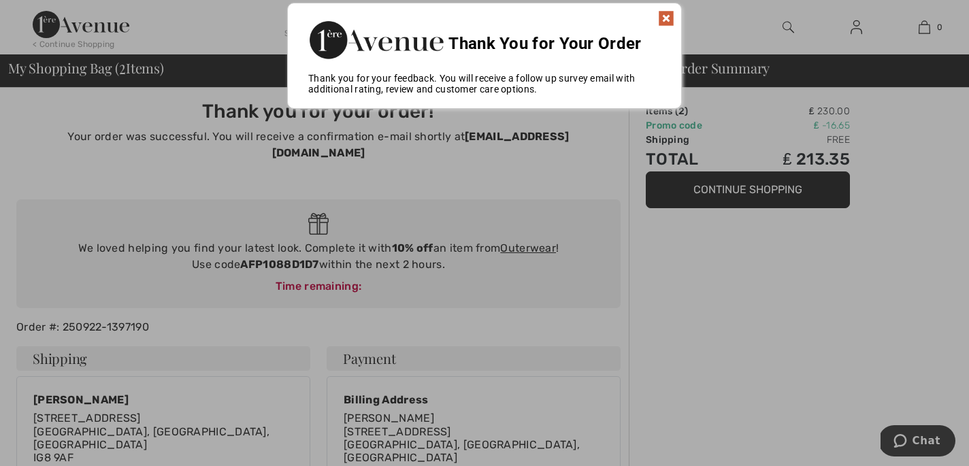
click at [666, 18] on img at bounding box center [666, 18] width 16 height 16
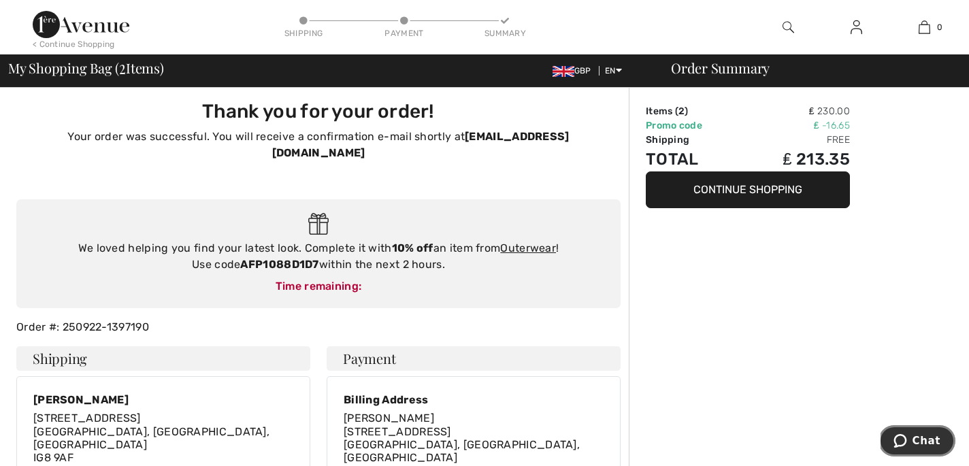
click at [923, 441] on span "Chat" at bounding box center [926, 441] width 28 height 12
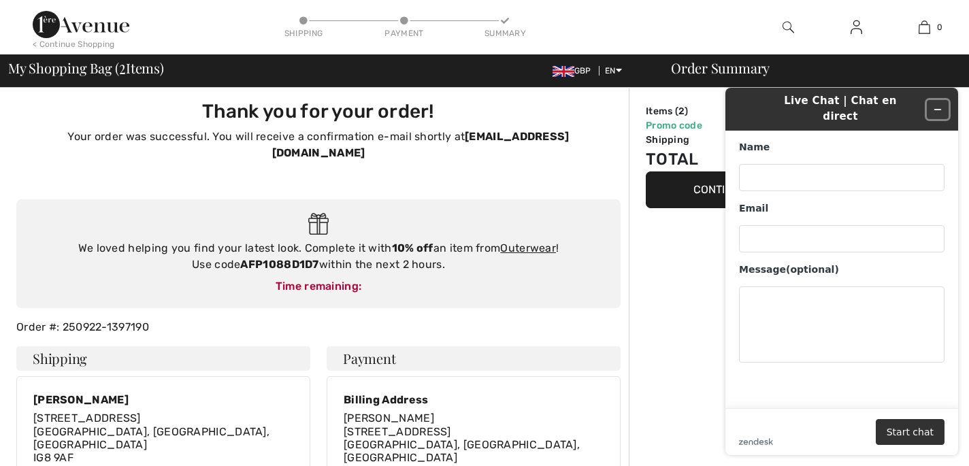
click at [940, 105] on icon "Minimize widget" at bounding box center [938, 110] width 10 height 10
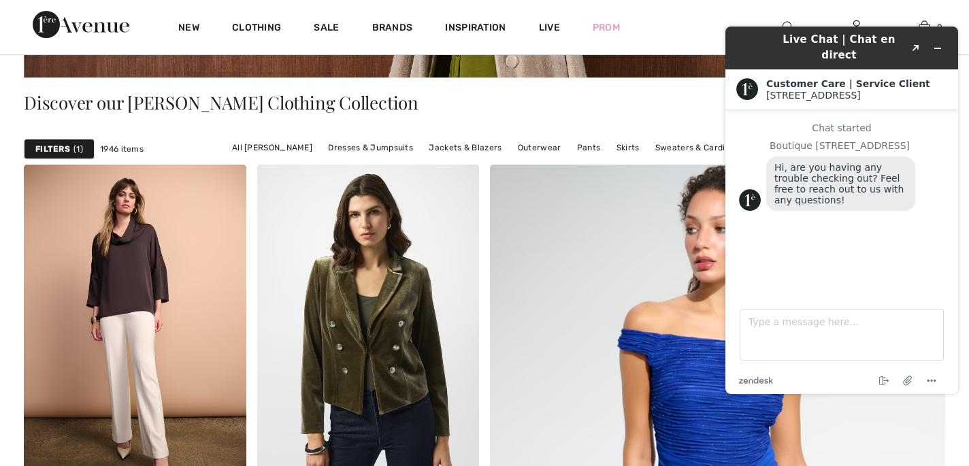
scroll to position [312, 0]
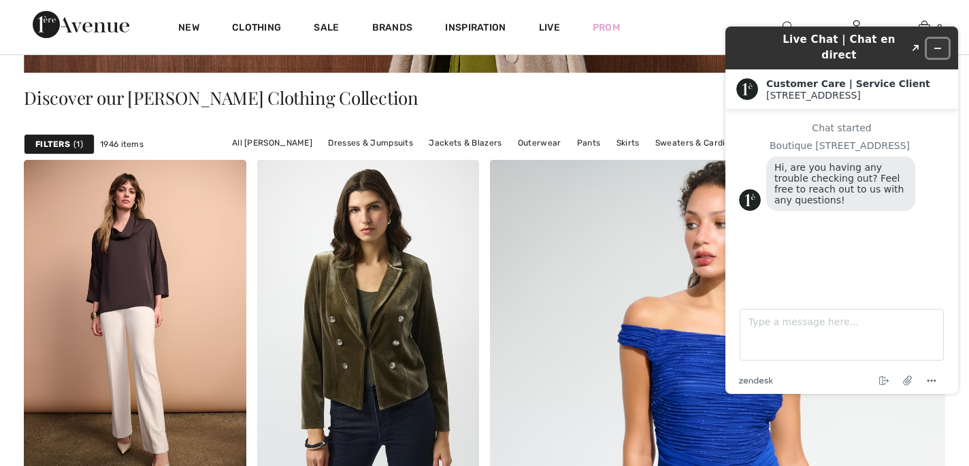
click at [942, 39] on button "Minimize widget" at bounding box center [938, 48] width 22 height 19
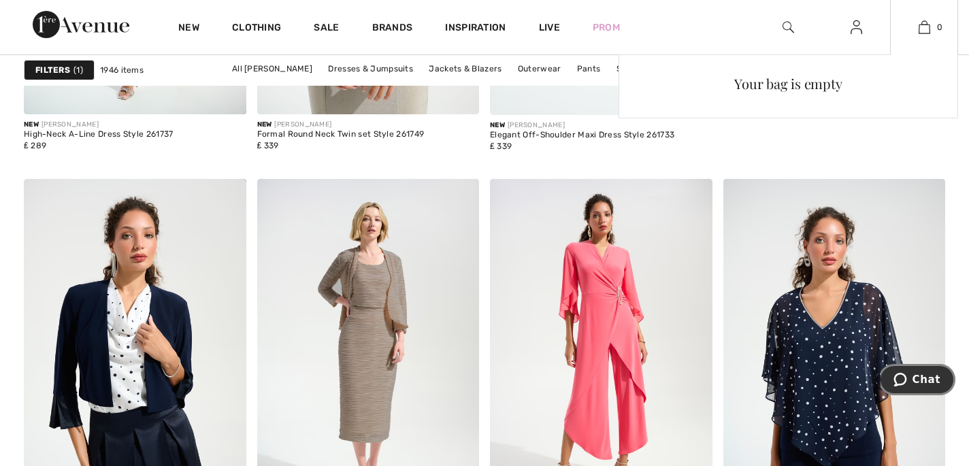
scroll to position [1070, 0]
